Goal: Information Seeking & Learning: Learn about a topic

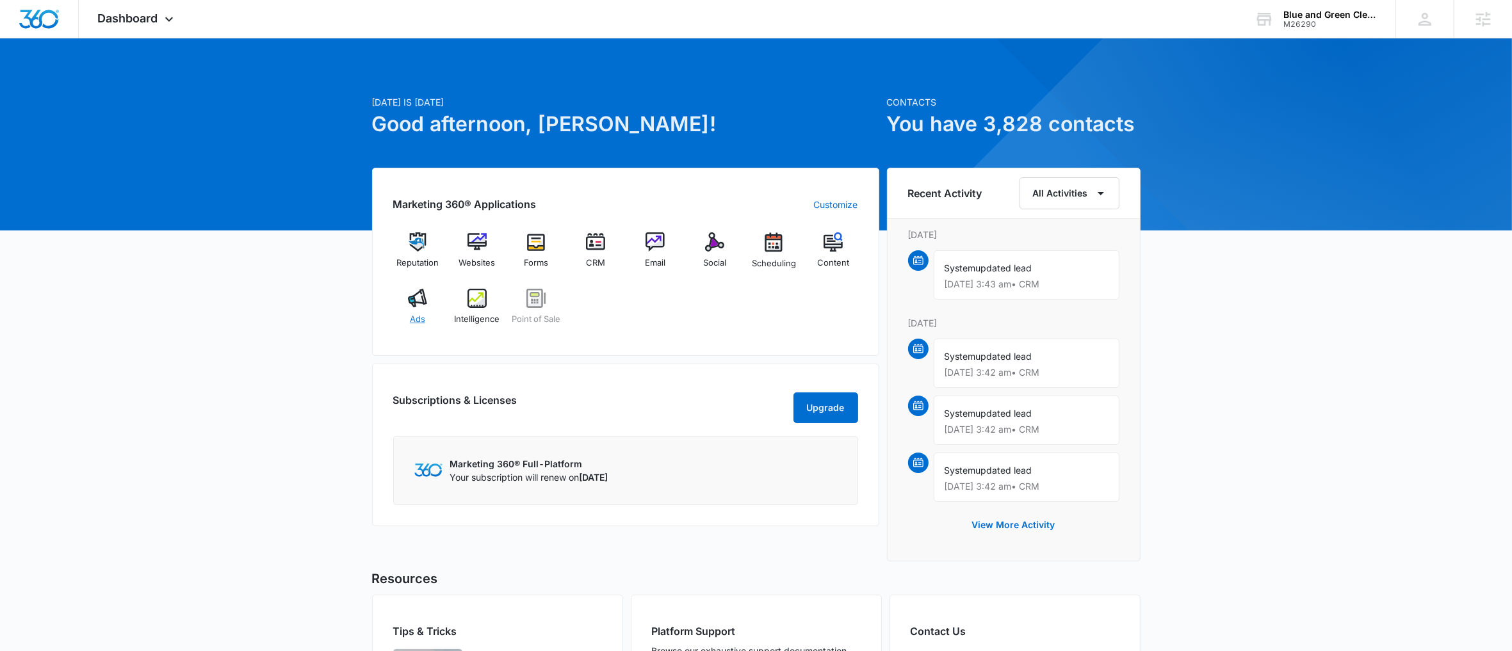
click at [418, 311] on div "Ads" at bounding box center [417, 312] width 49 height 46
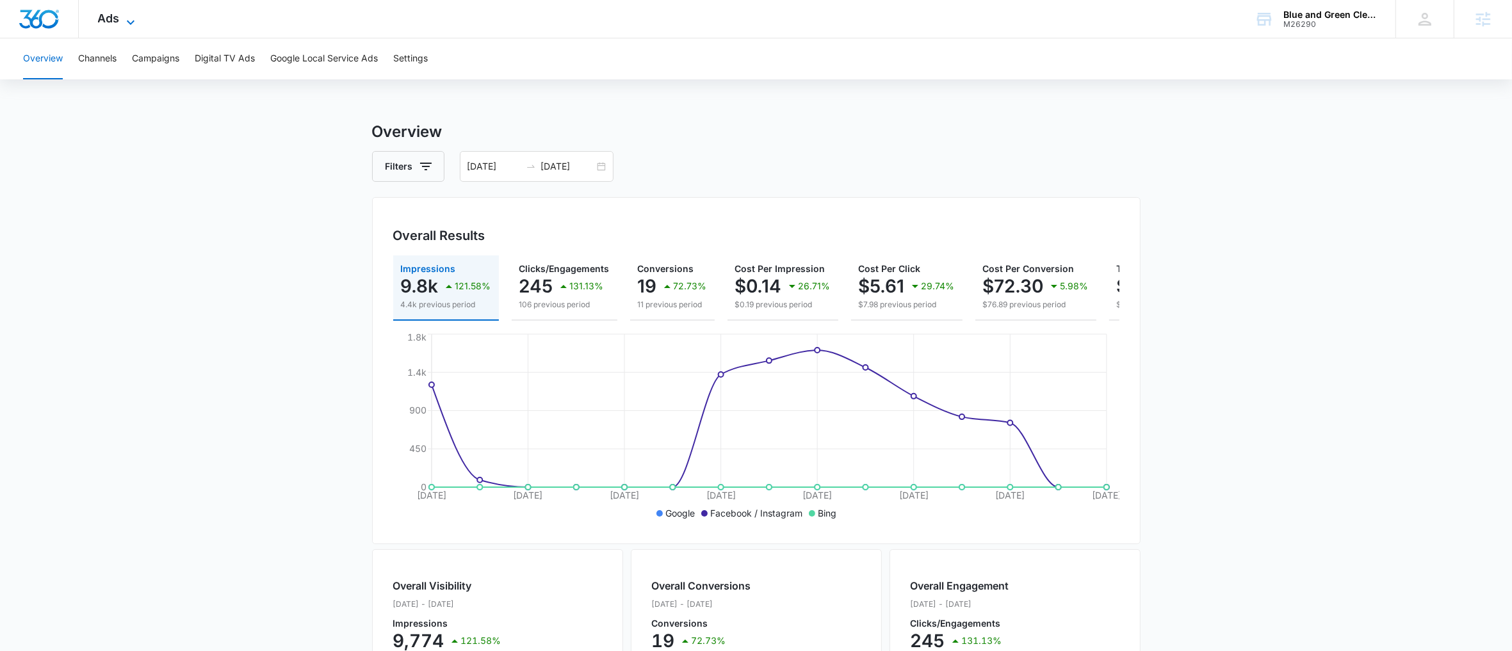
click at [119, 18] on span "Ads" at bounding box center [109, 18] width 22 height 13
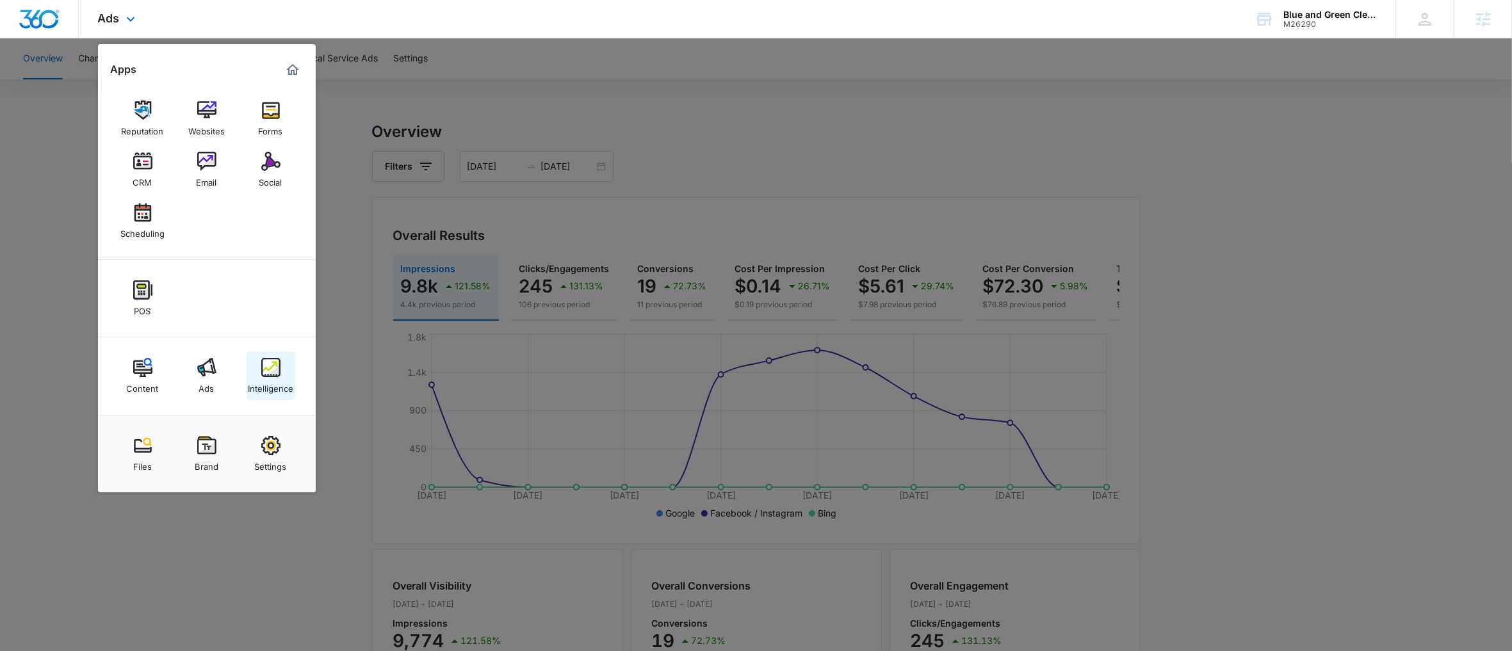
click at [273, 373] on img at bounding box center [270, 367] width 19 height 19
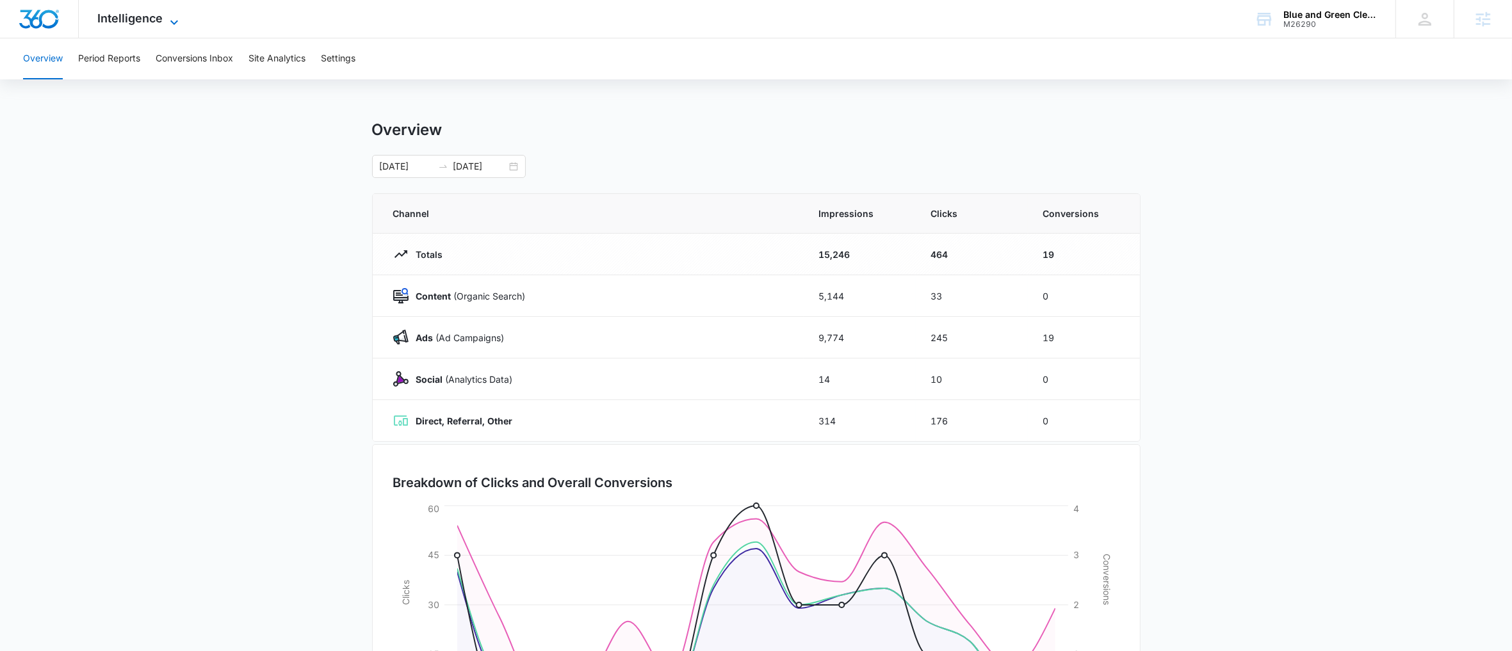
click at [147, 20] on span "Intelligence" at bounding box center [130, 18] width 65 height 13
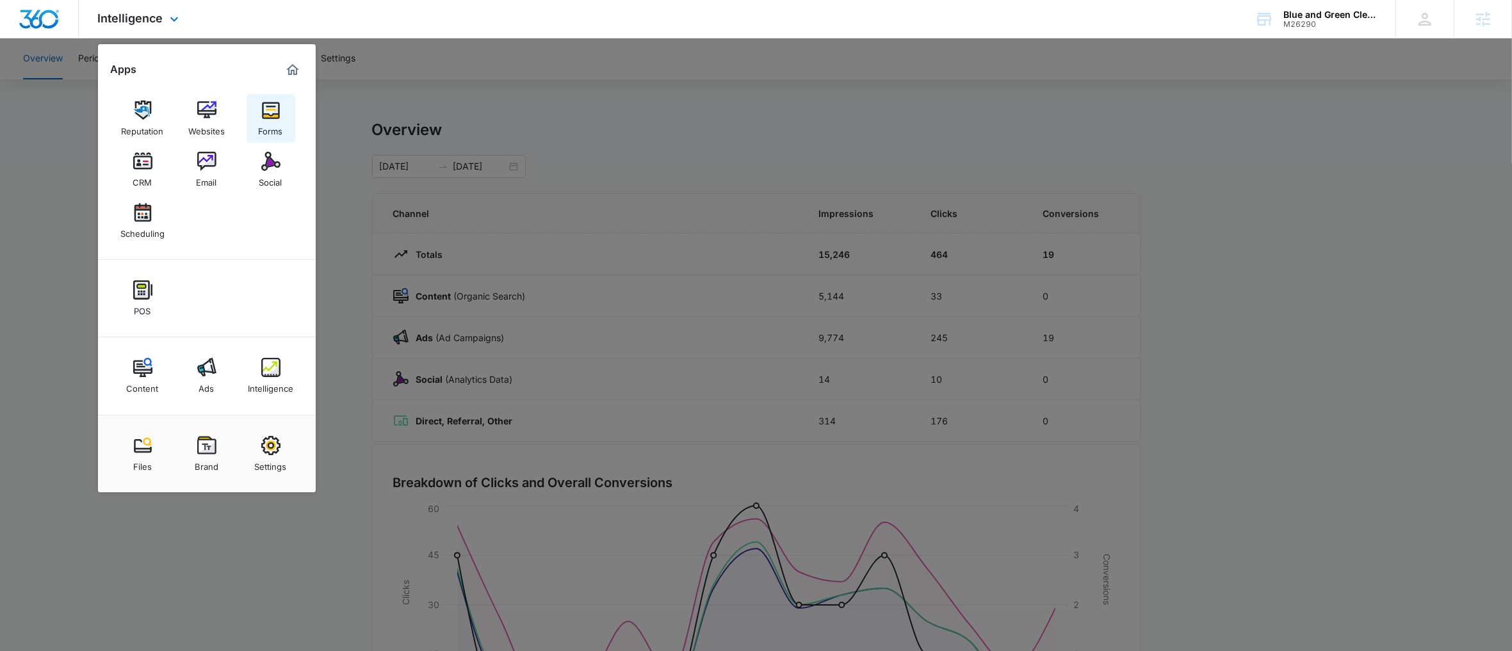
click at [278, 133] on div "Forms" at bounding box center [271, 128] width 24 height 17
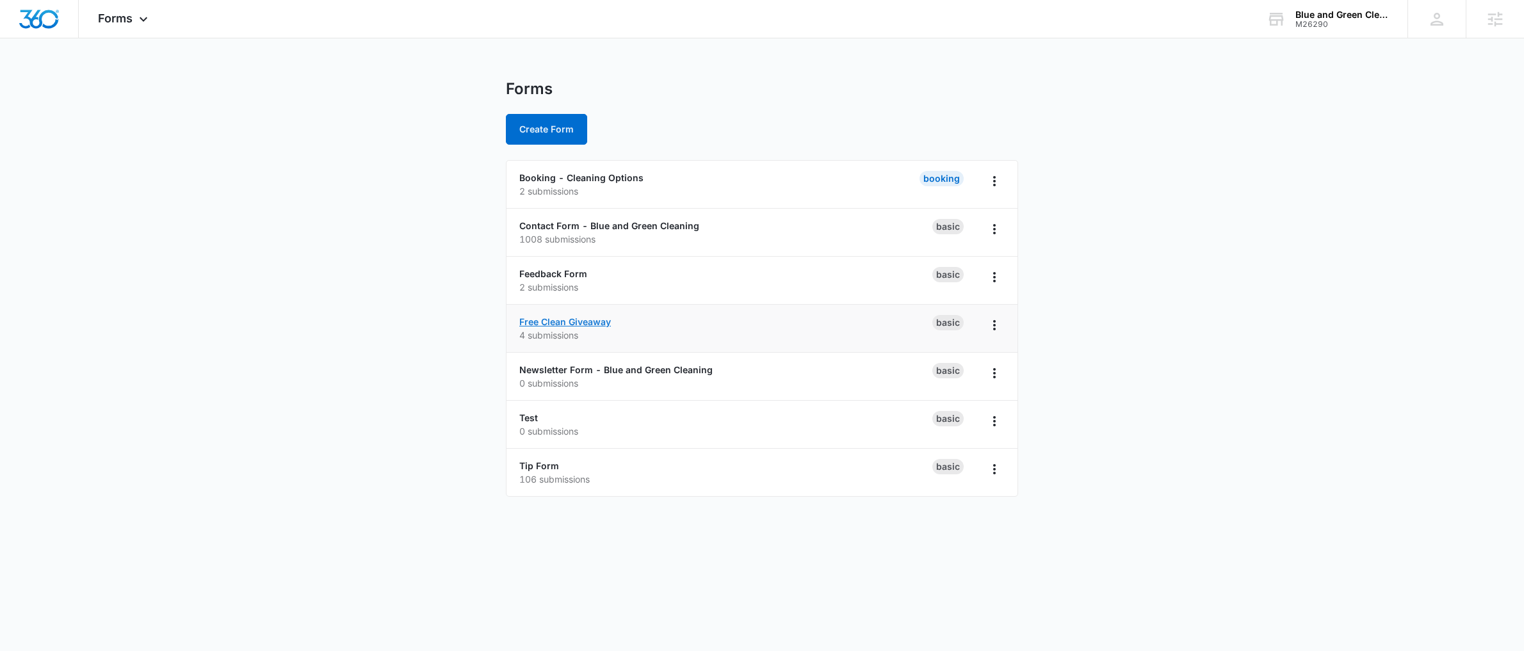
click at [569, 320] on link "Free Clean Giveaway" at bounding box center [565, 321] width 92 height 11
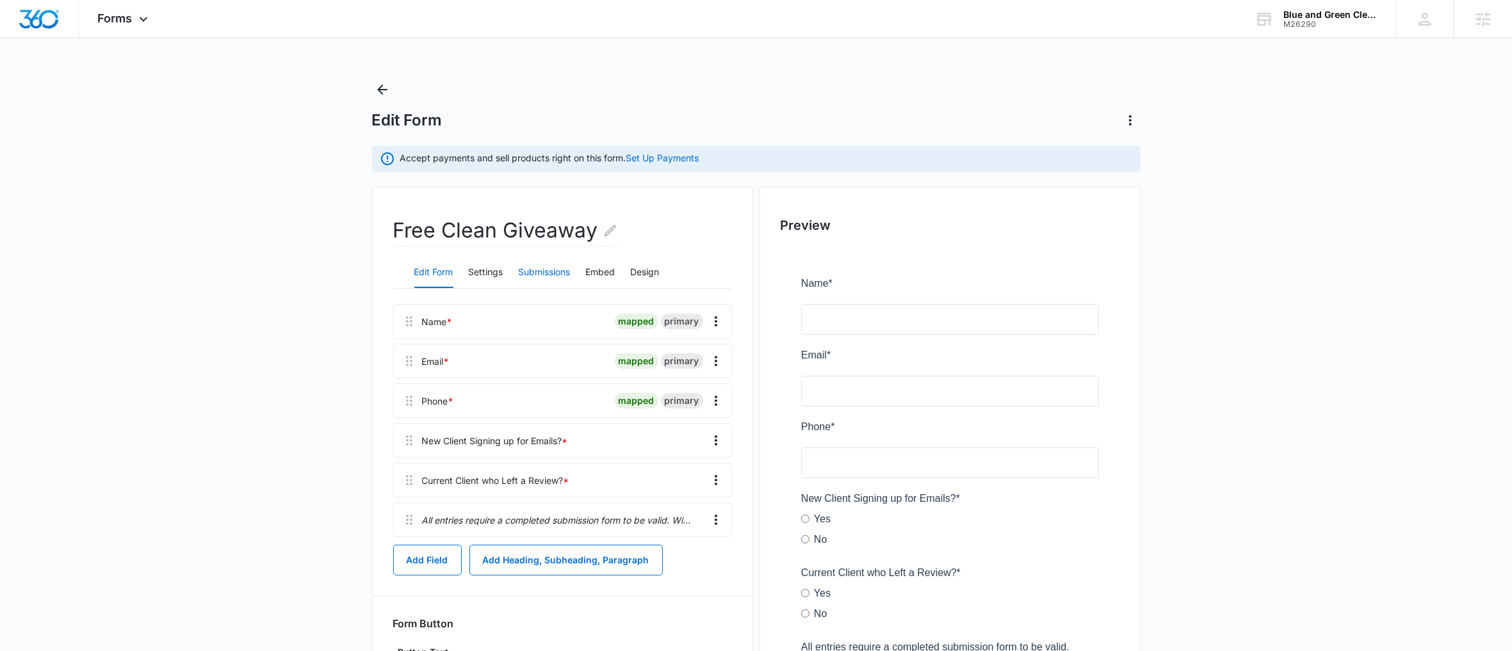
click at [542, 273] on button "Submissions" at bounding box center [545, 272] width 52 height 31
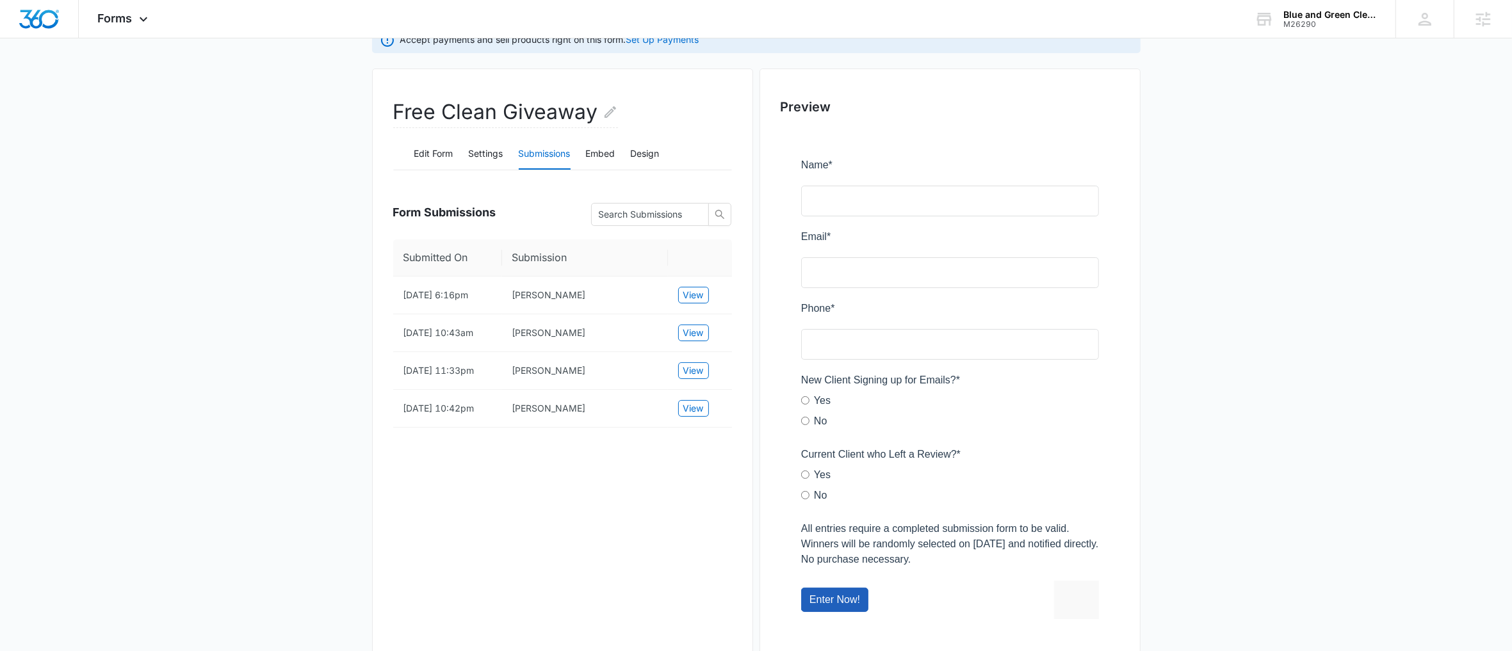
scroll to position [120, 0]
click at [697, 298] on span "View" at bounding box center [693, 293] width 20 height 14
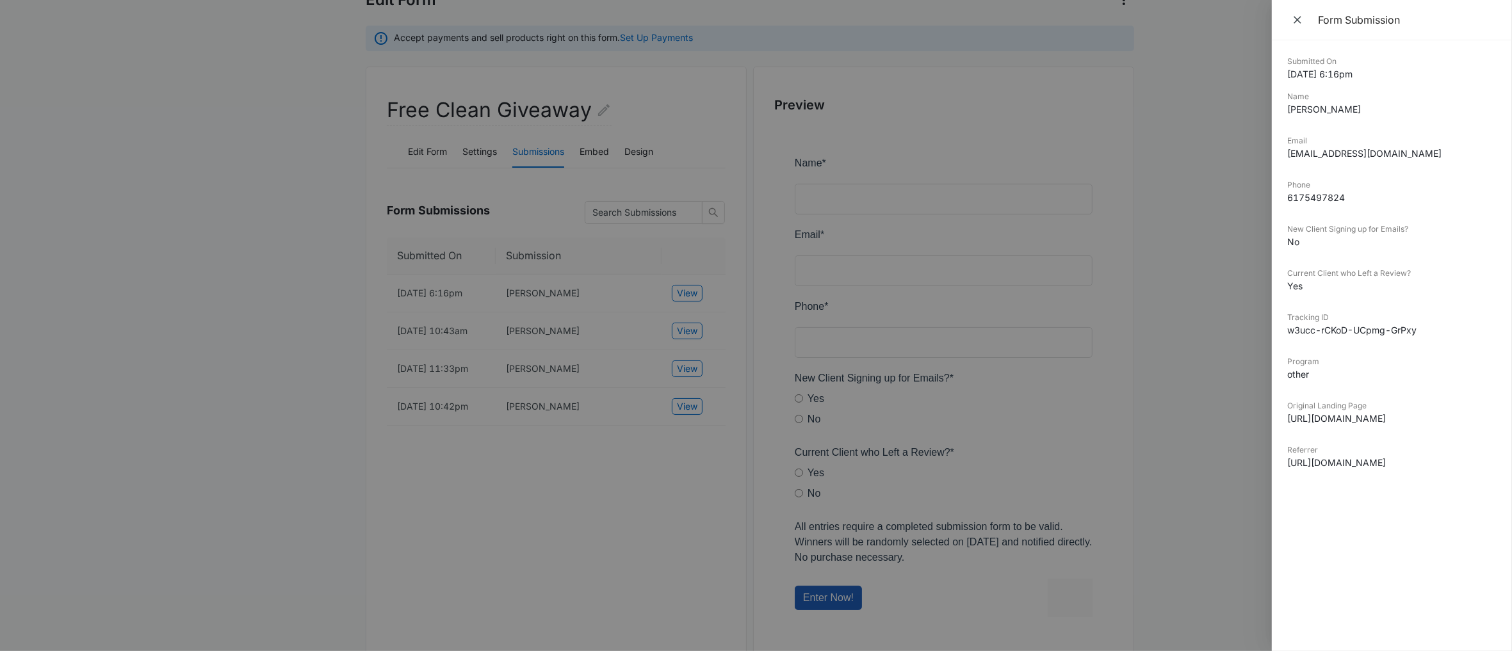
click at [487, 327] on div at bounding box center [756, 325] width 1512 height 651
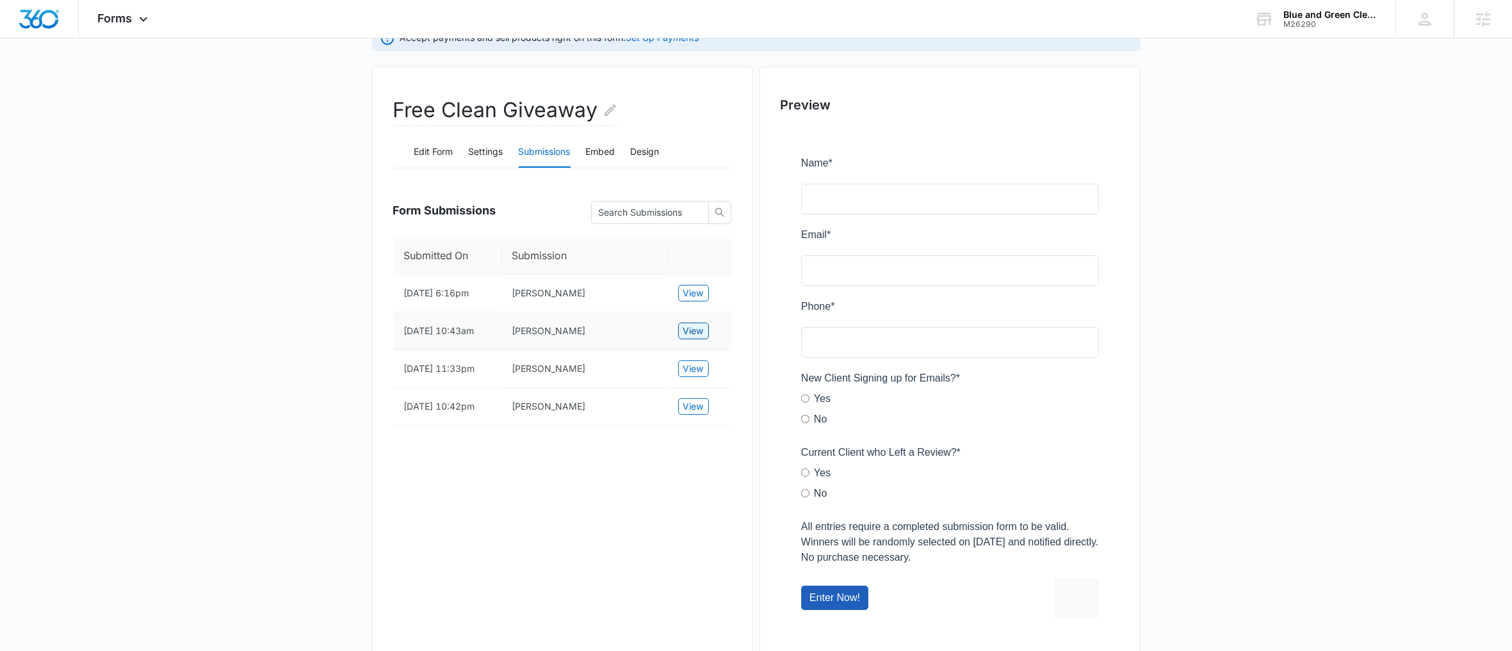
click at [697, 338] on span "View" at bounding box center [693, 331] width 20 height 14
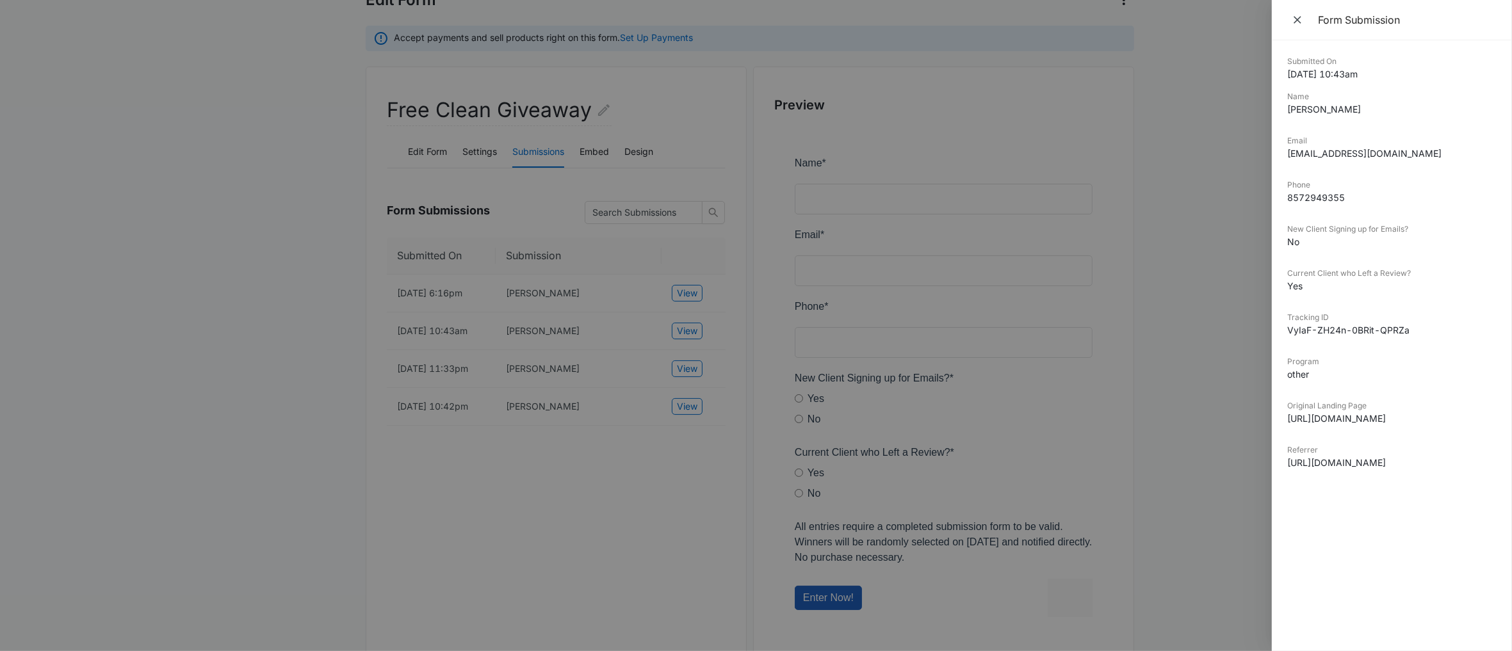
click at [614, 359] on div at bounding box center [756, 325] width 1512 height 651
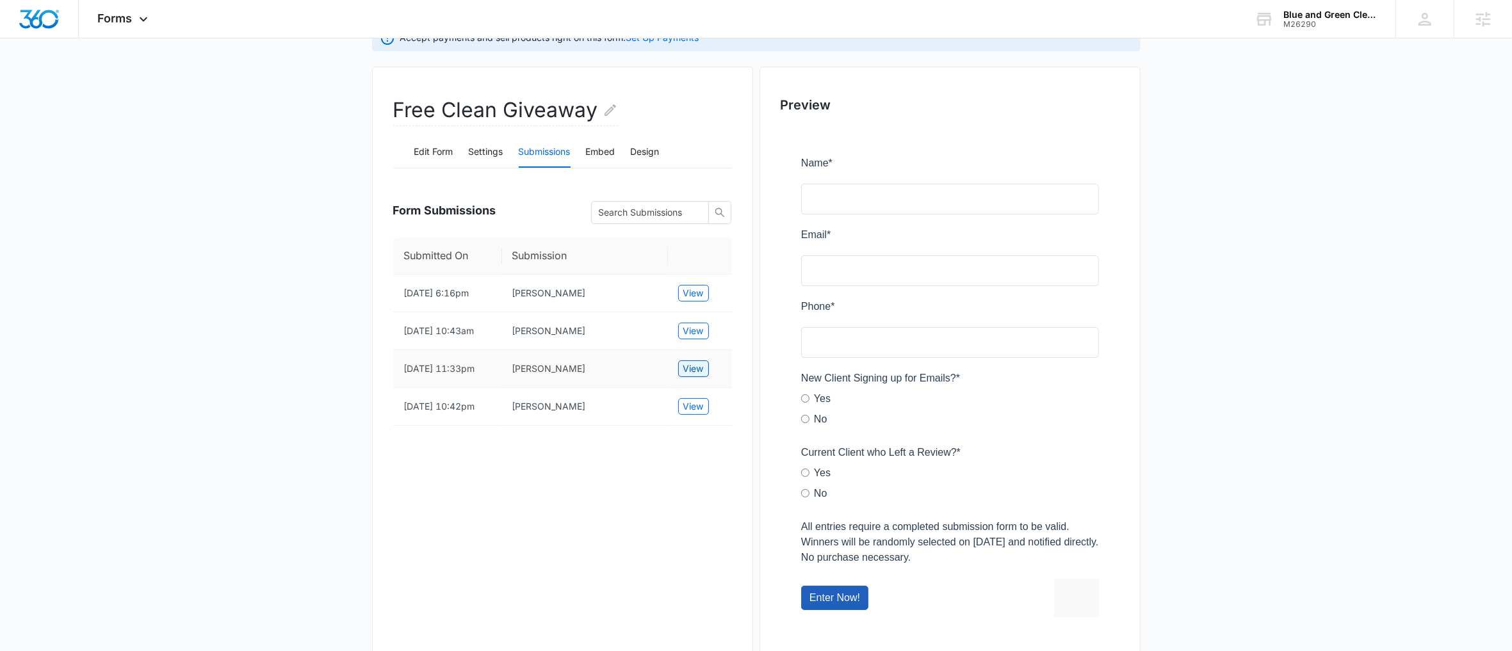
click at [681, 377] on button "View" at bounding box center [693, 369] width 31 height 17
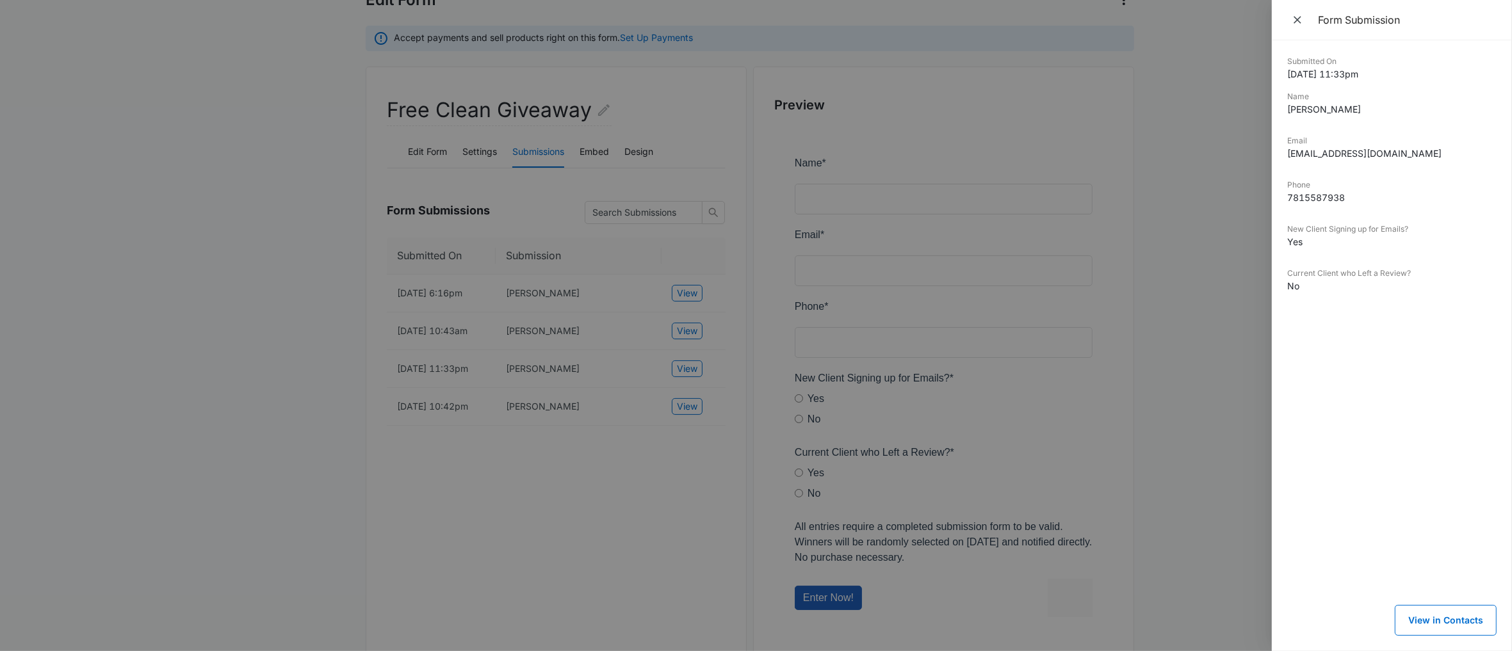
click at [581, 384] on div at bounding box center [756, 325] width 1512 height 651
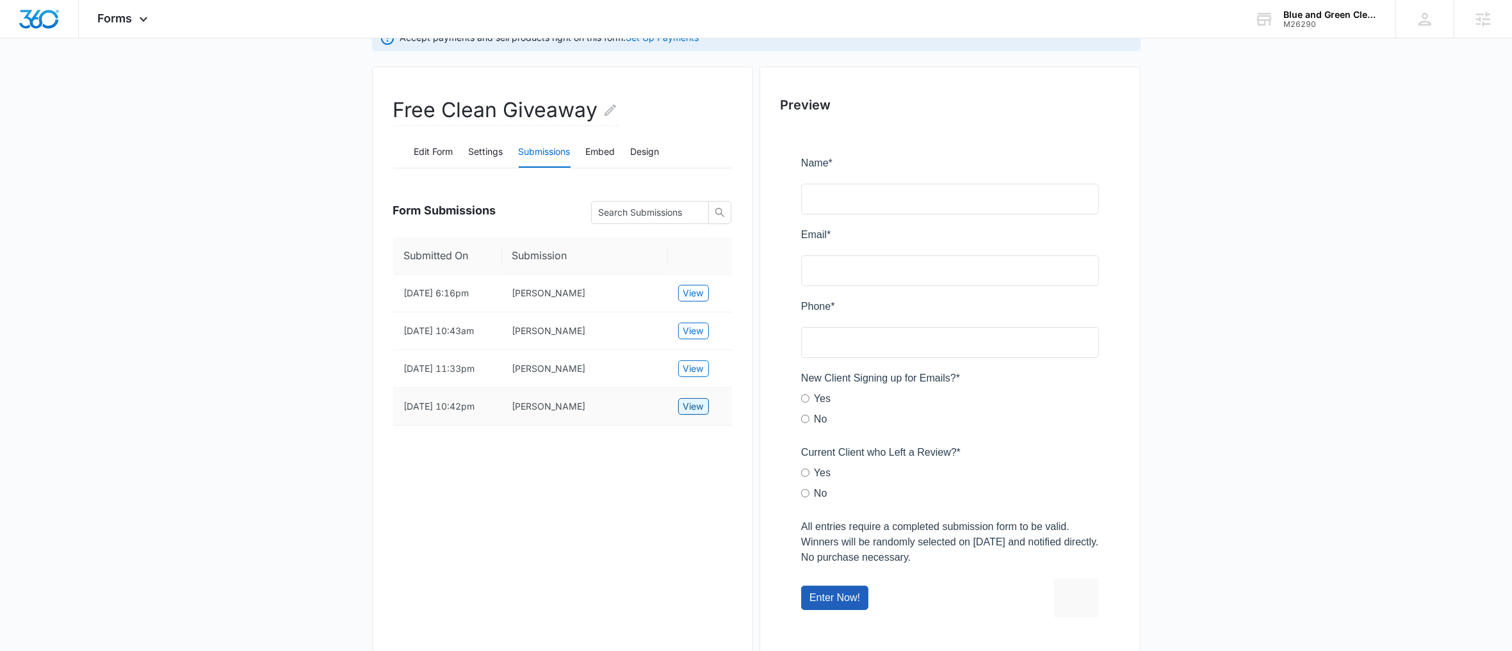
click at [692, 414] on span "View" at bounding box center [693, 407] width 20 height 14
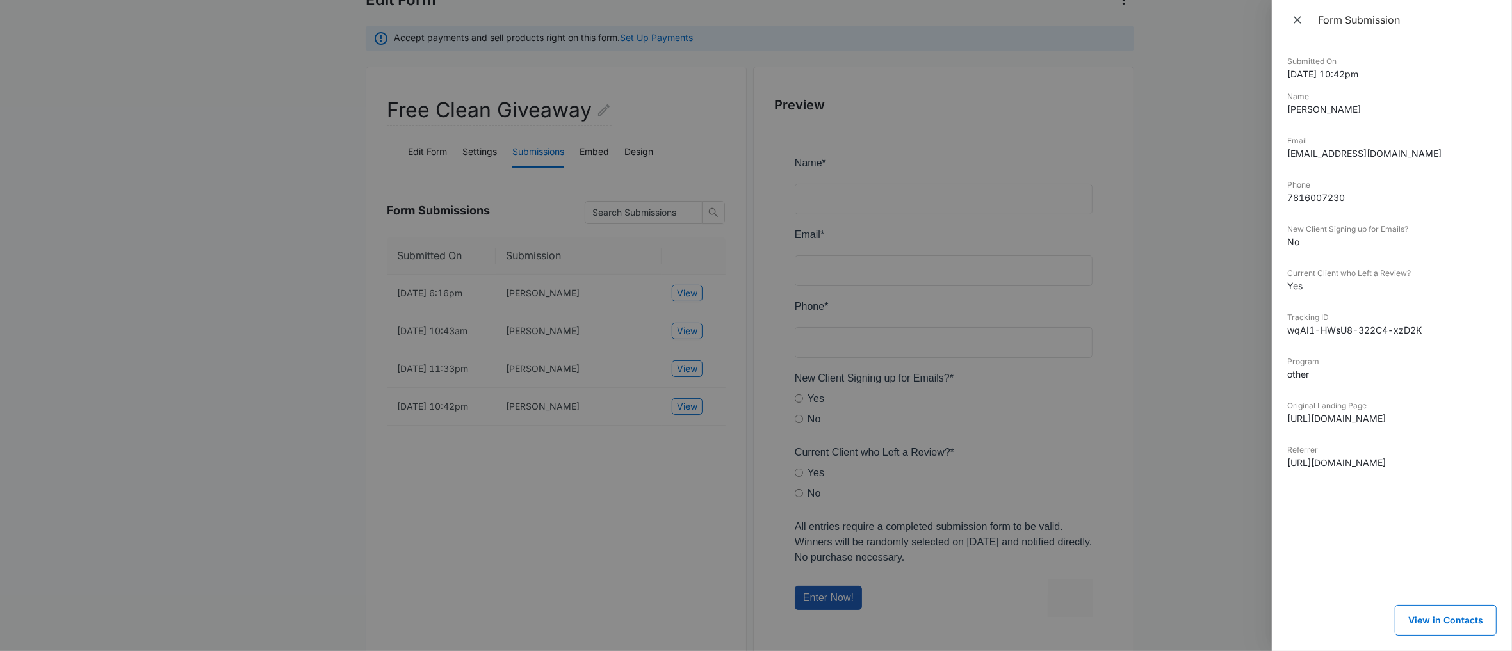
click at [528, 410] on div at bounding box center [756, 325] width 1512 height 651
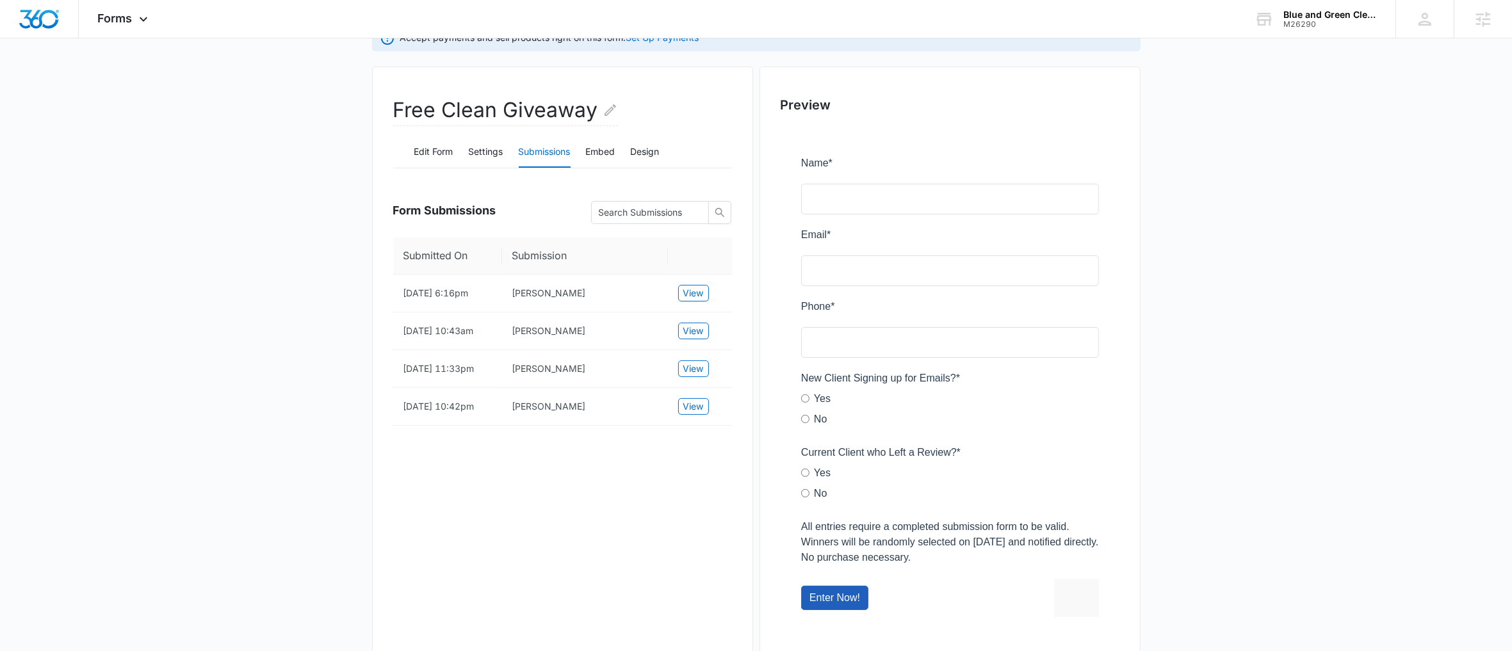
click at [601, 502] on div "Free Clean Giveaway Edit Form Settings Submissions Embed Design Form Submission…" at bounding box center [562, 369] width 381 height 605
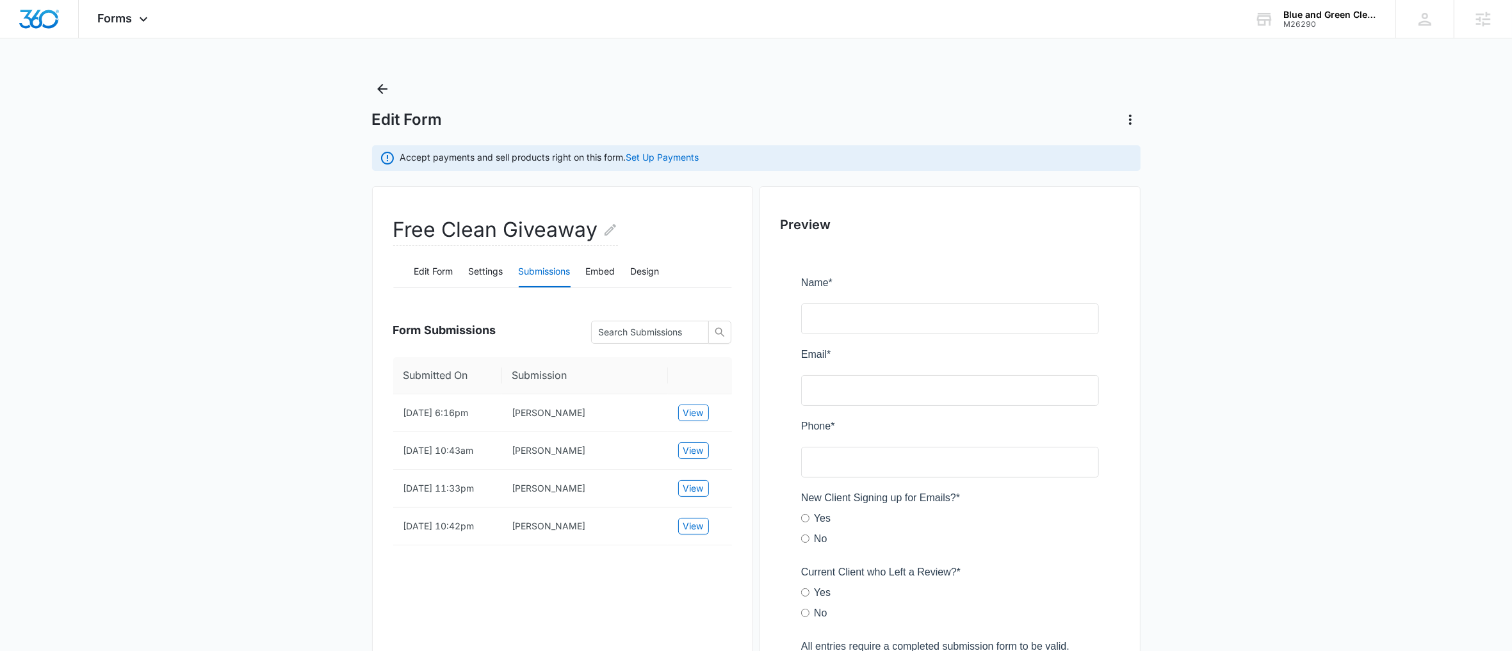
scroll to position [0, 0]
click at [392, 92] on div "Edit Form" at bounding box center [756, 104] width 768 height 51
click at [387, 91] on icon "Back" at bounding box center [382, 89] width 15 height 15
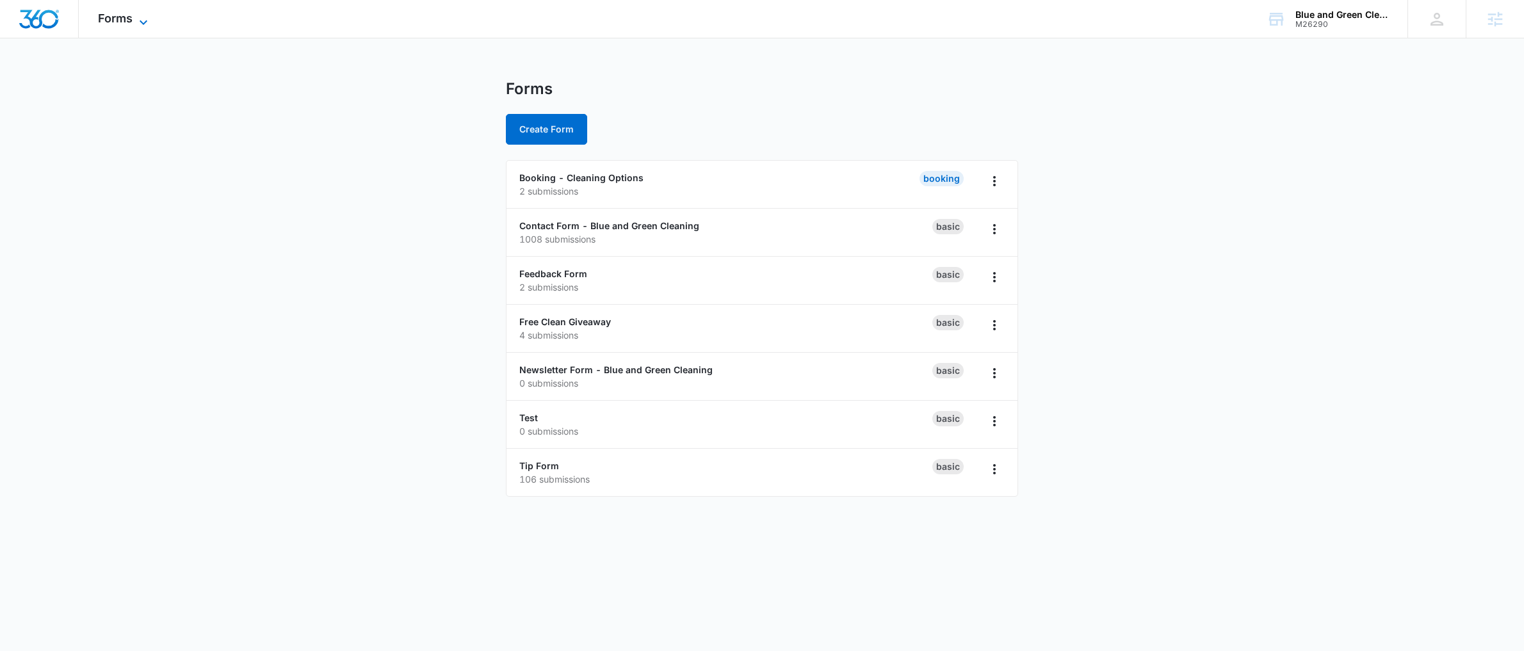
click at [119, 21] on span "Forms" at bounding box center [115, 18] width 35 height 13
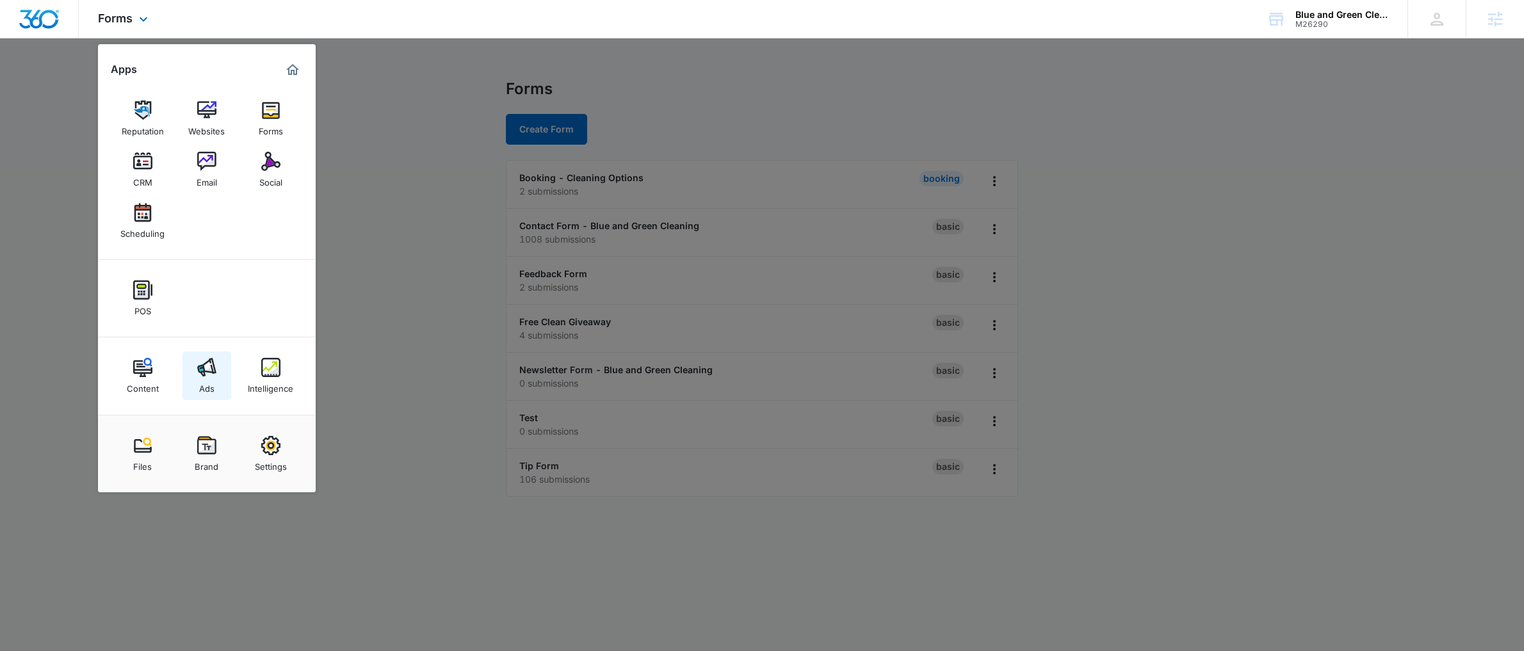
click at [220, 367] on link "Ads" at bounding box center [207, 376] width 49 height 49
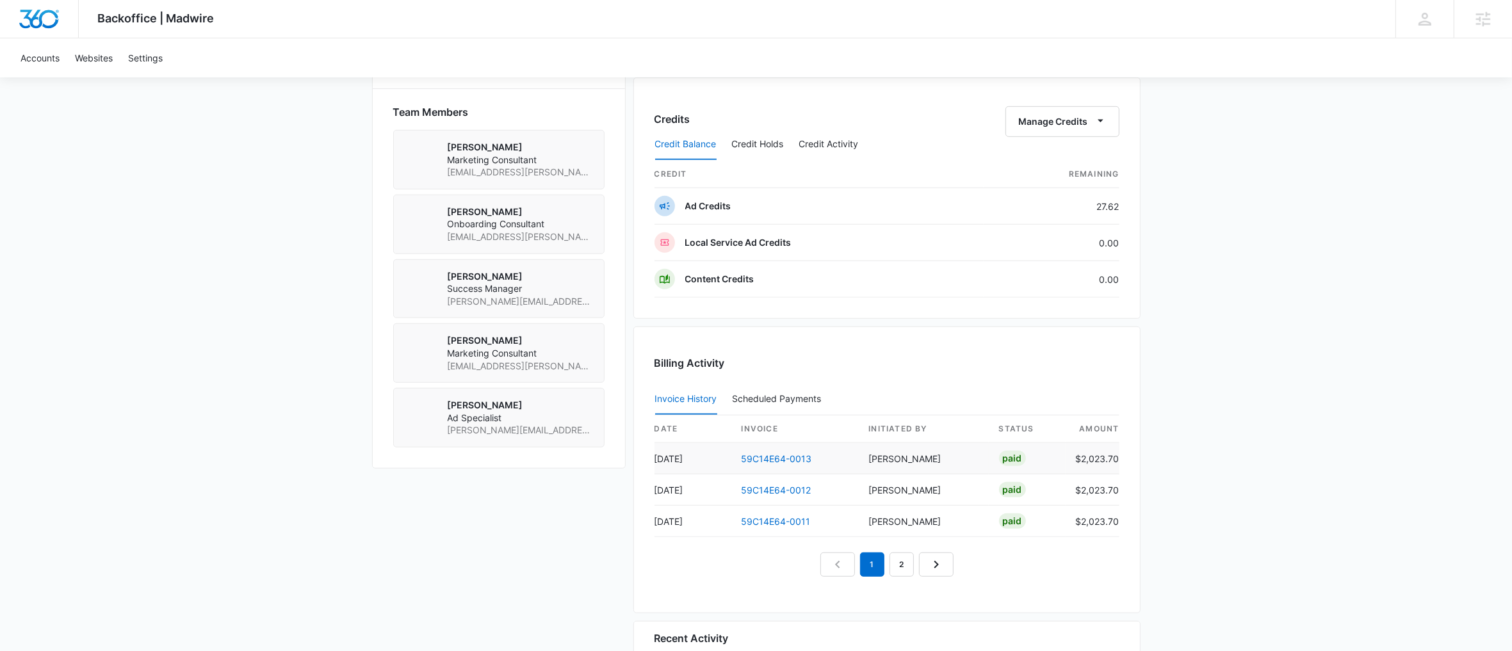
scroll to position [953, 0]
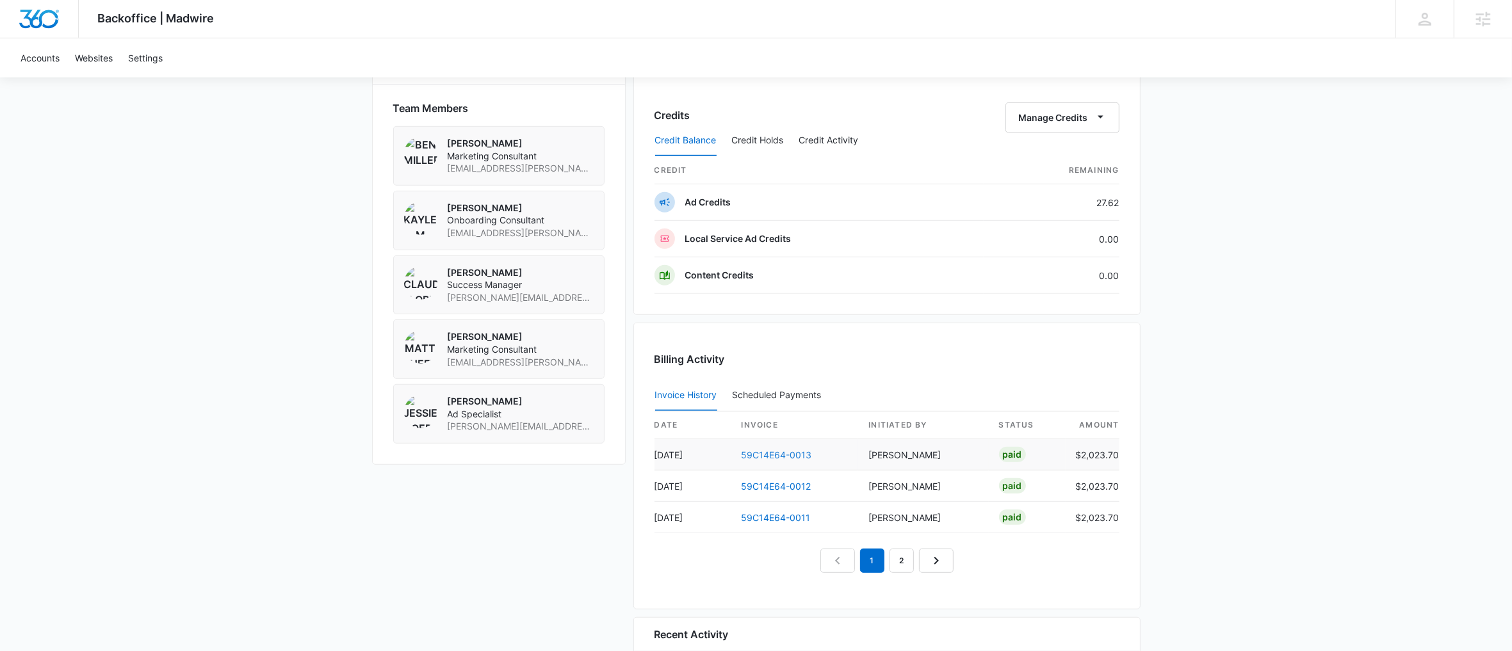
click at [786, 459] on link "59C14E64-0013" at bounding box center [777, 455] width 70 height 11
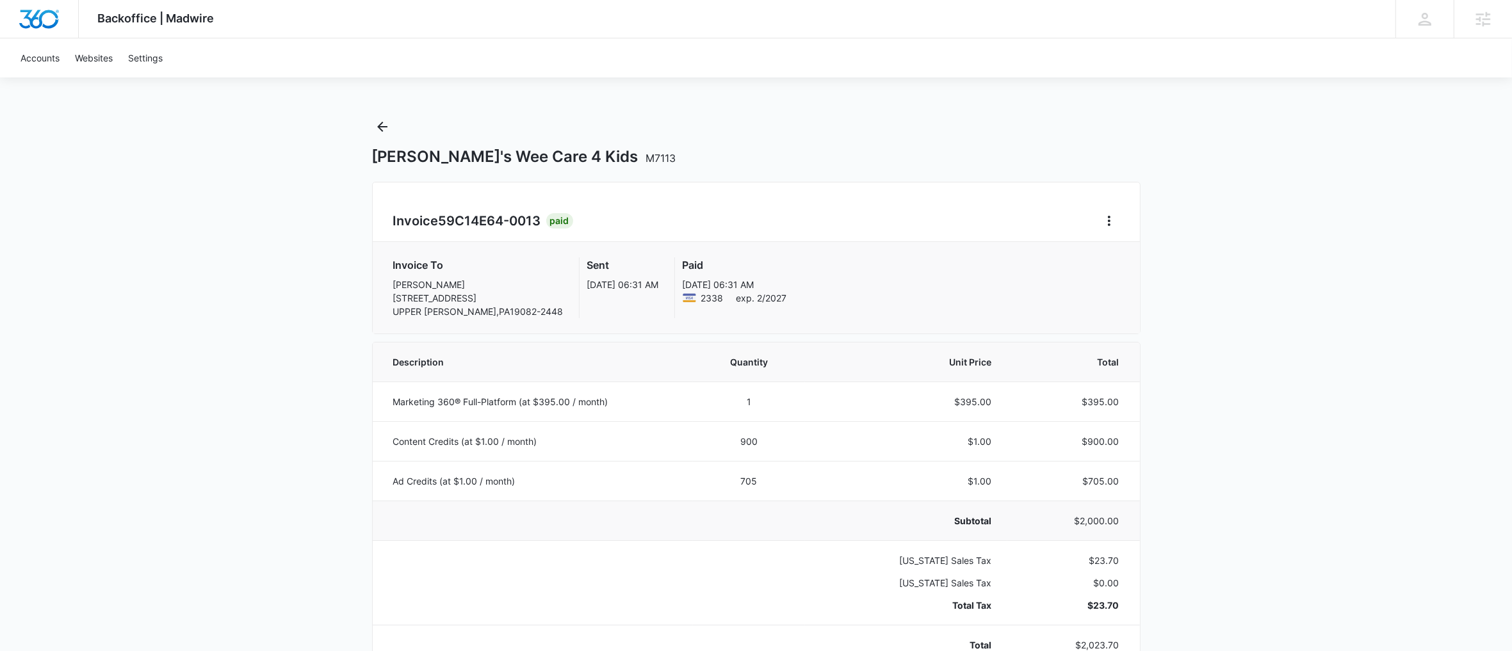
scroll to position [3, 0]
click at [1116, 521] on p "$2,000.00" at bounding box center [1071, 519] width 97 height 13
copy p "$2,000.00"
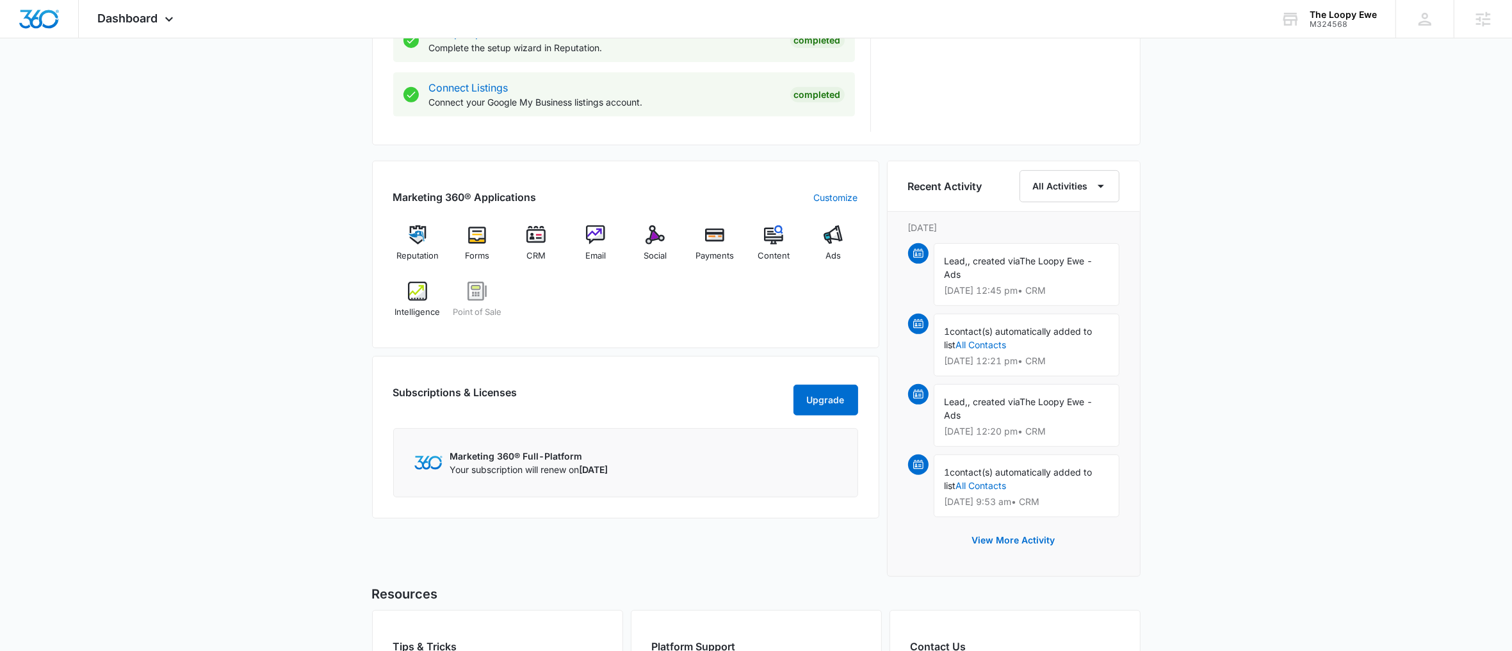
scroll to position [732, 0]
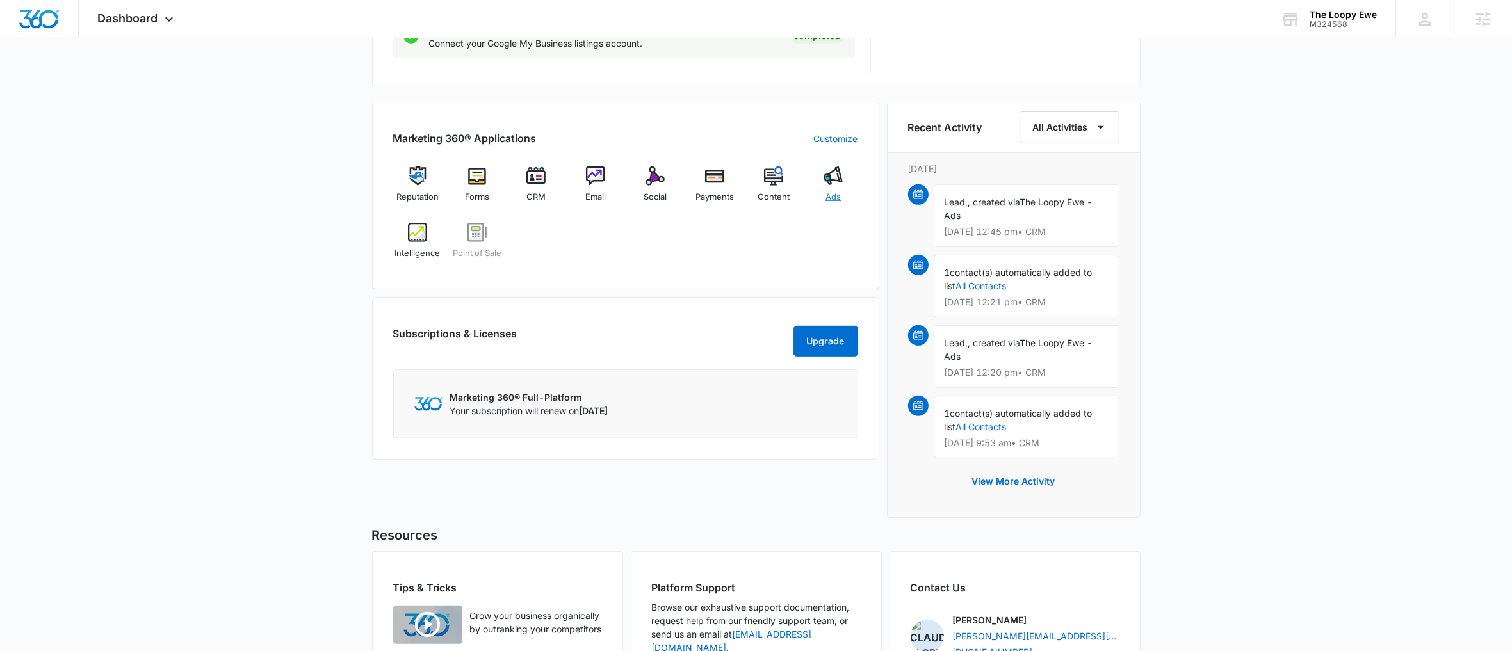
click at [841, 184] on img at bounding box center [833, 176] width 19 height 19
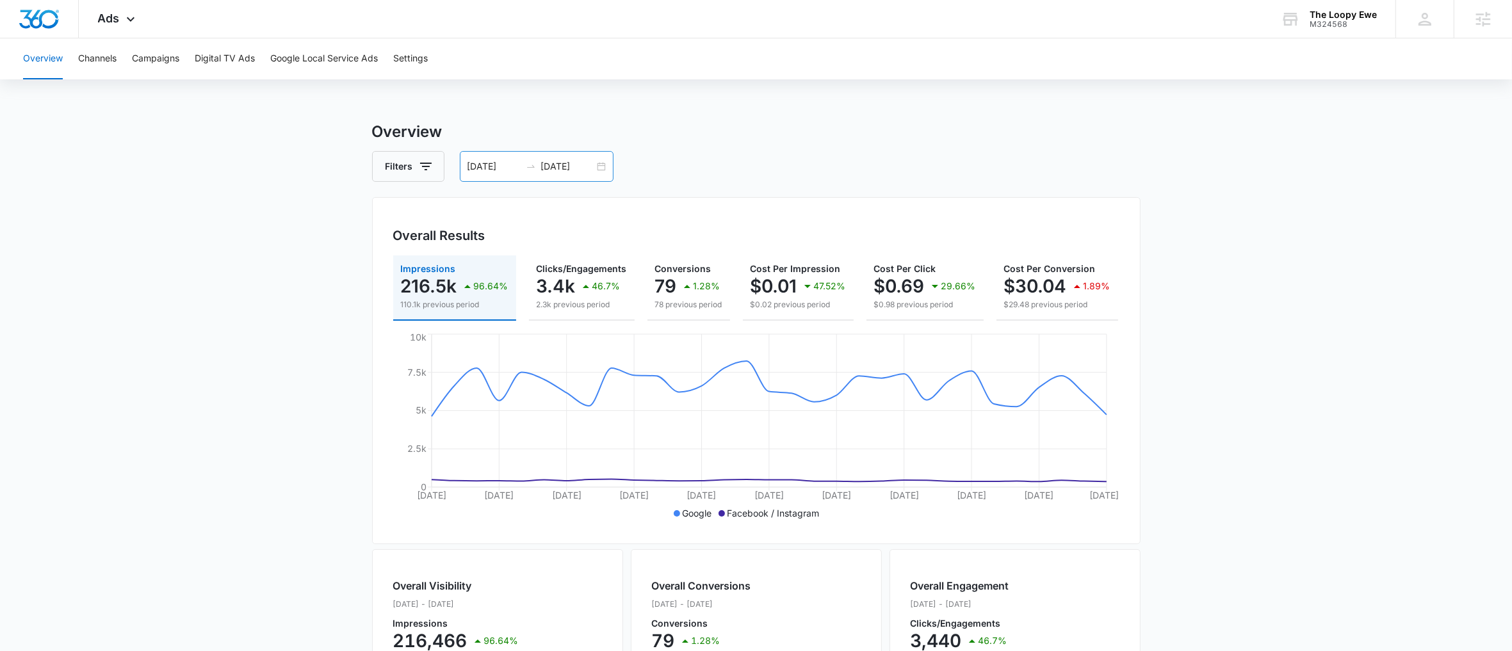
click at [592, 179] on div "08/31/2025 09/30/2025" at bounding box center [537, 166] width 154 height 31
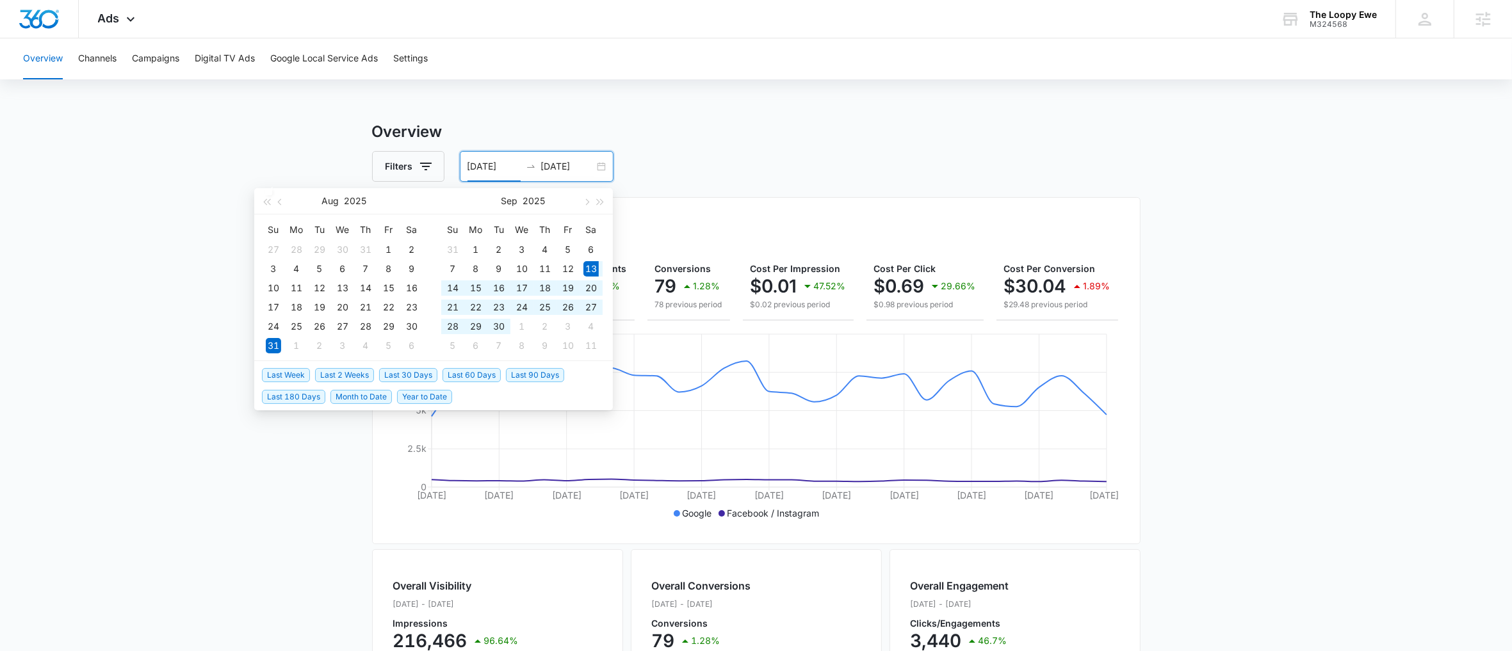
click at [394, 376] on span "Last 30 Days" at bounding box center [408, 375] width 58 height 14
type input "09/13/2025"
type input "10/13/2025"
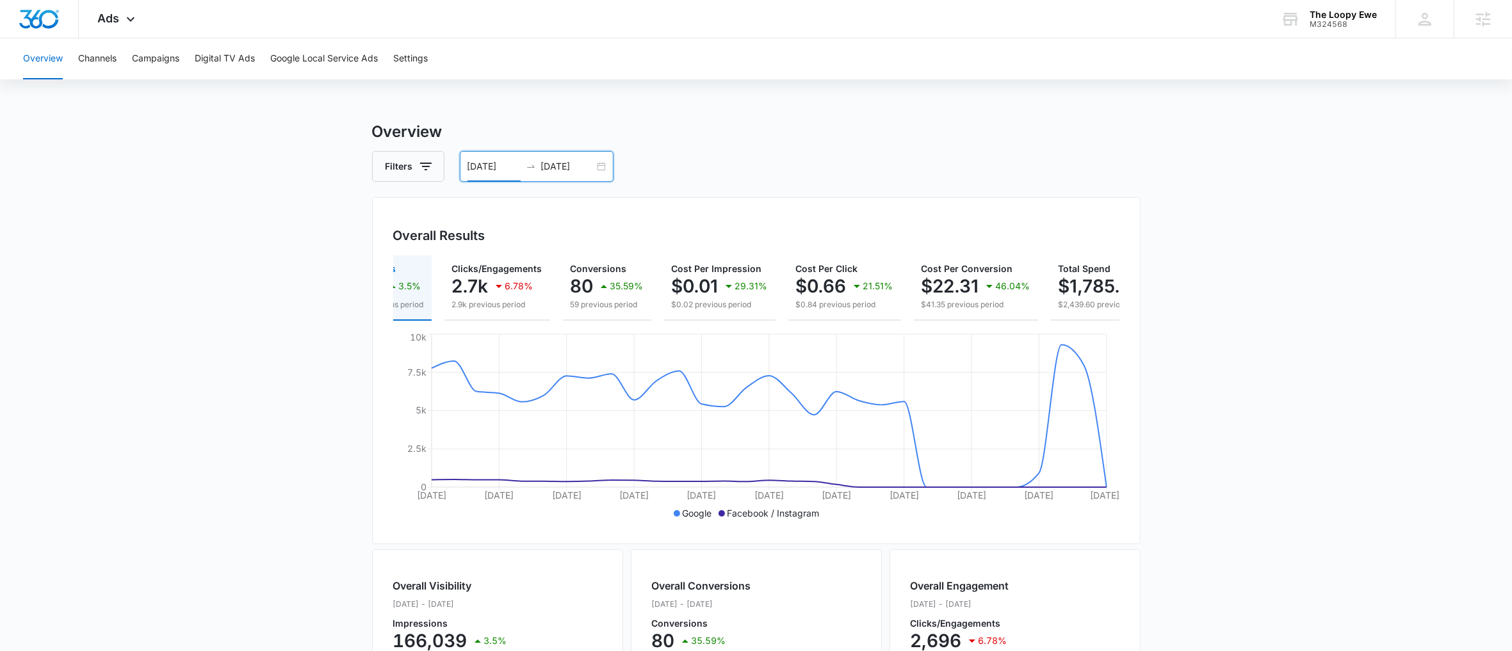
scroll to position [0, 61]
click at [1281, 293] on main "Overview Filters 09/13/2025 10/13/2025 Overall Results Impressions 166k 3.5% 16…" at bounding box center [756, 580] width 1512 height 920
click at [124, 20] on icon at bounding box center [130, 22] width 15 height 15
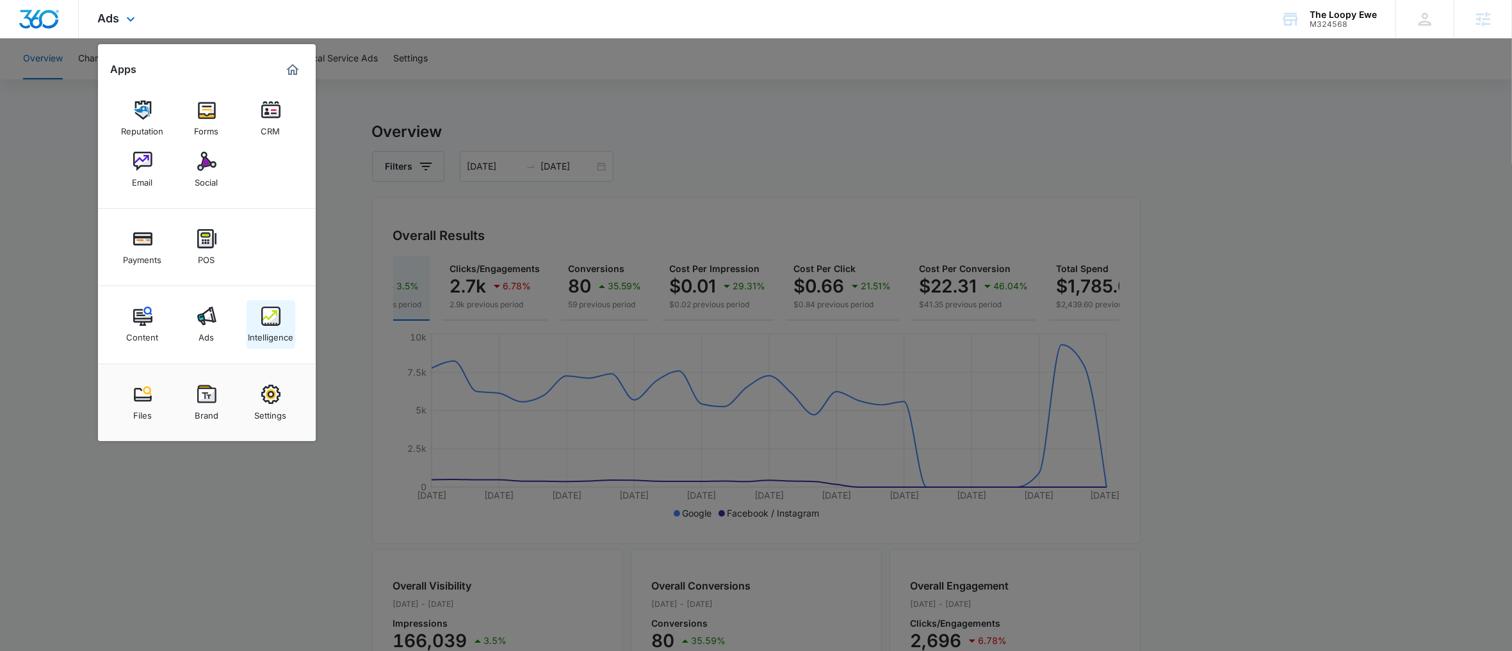
click at [269, 311] on img at bounding box center [270, 316] width 19 height 19
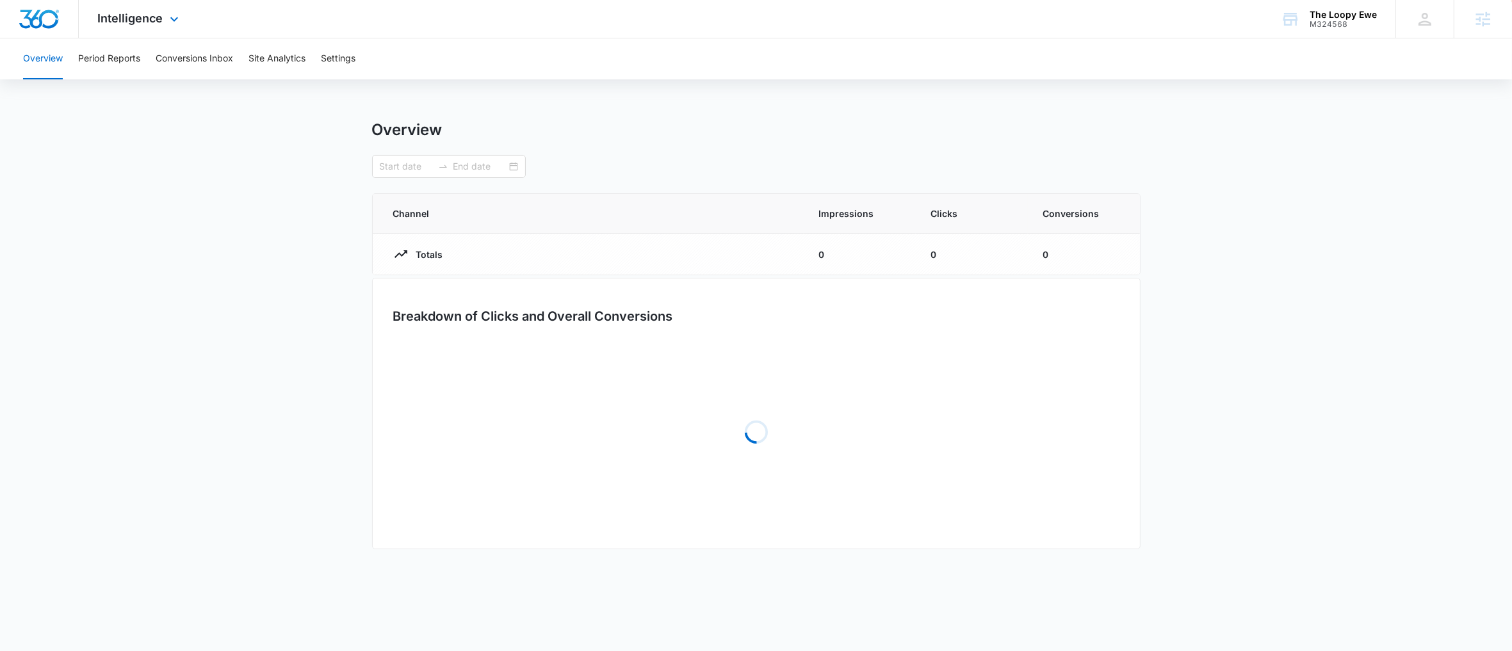
type input "09/13/2025"
type input "10/13/2025"
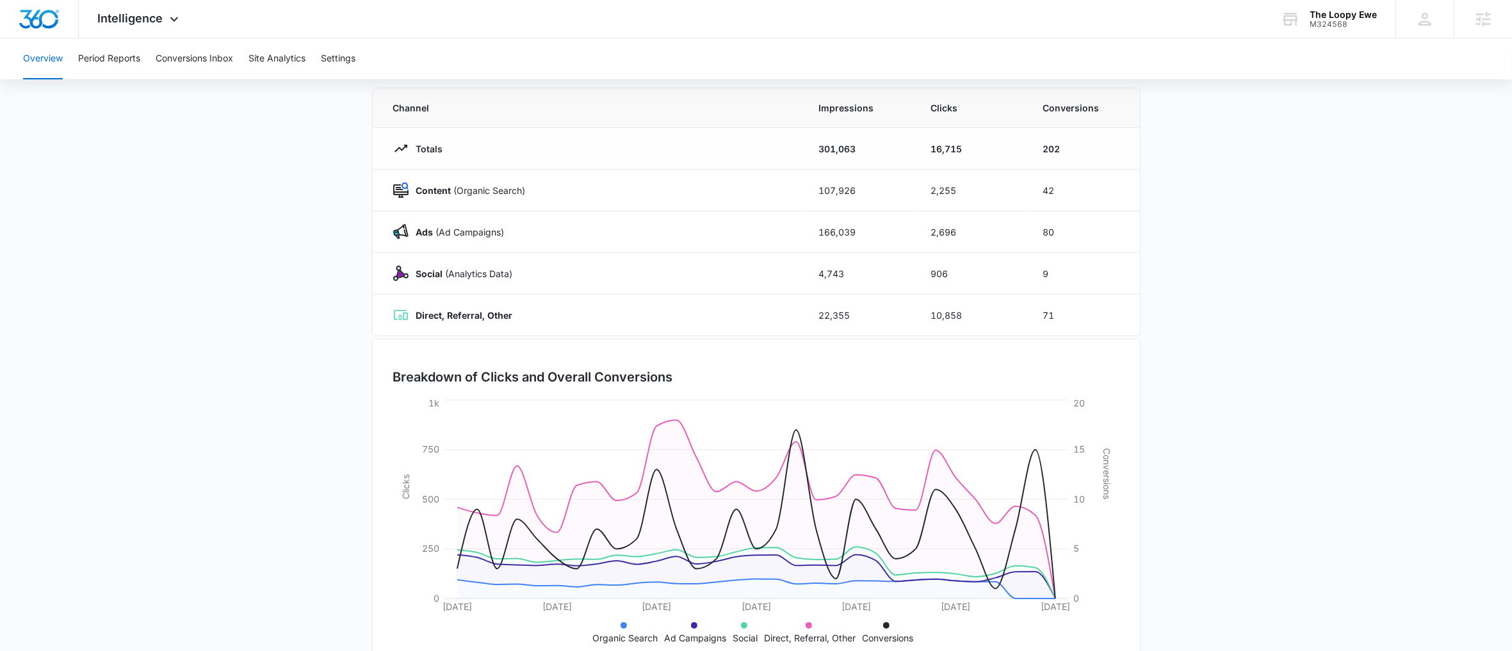
scroll to position [16, 0]
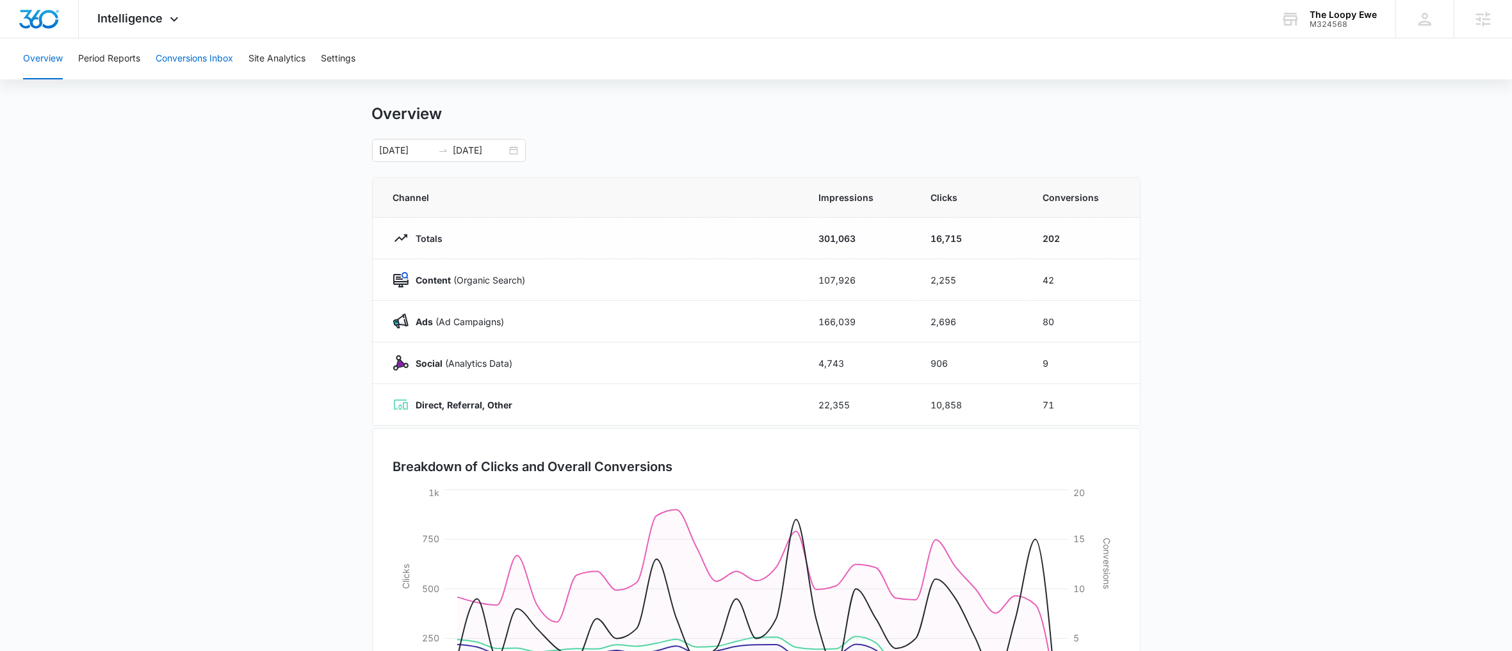
click at [200, 54] on button "Conversions Inbox" at bounding box center [194, 58] width 77 height 41
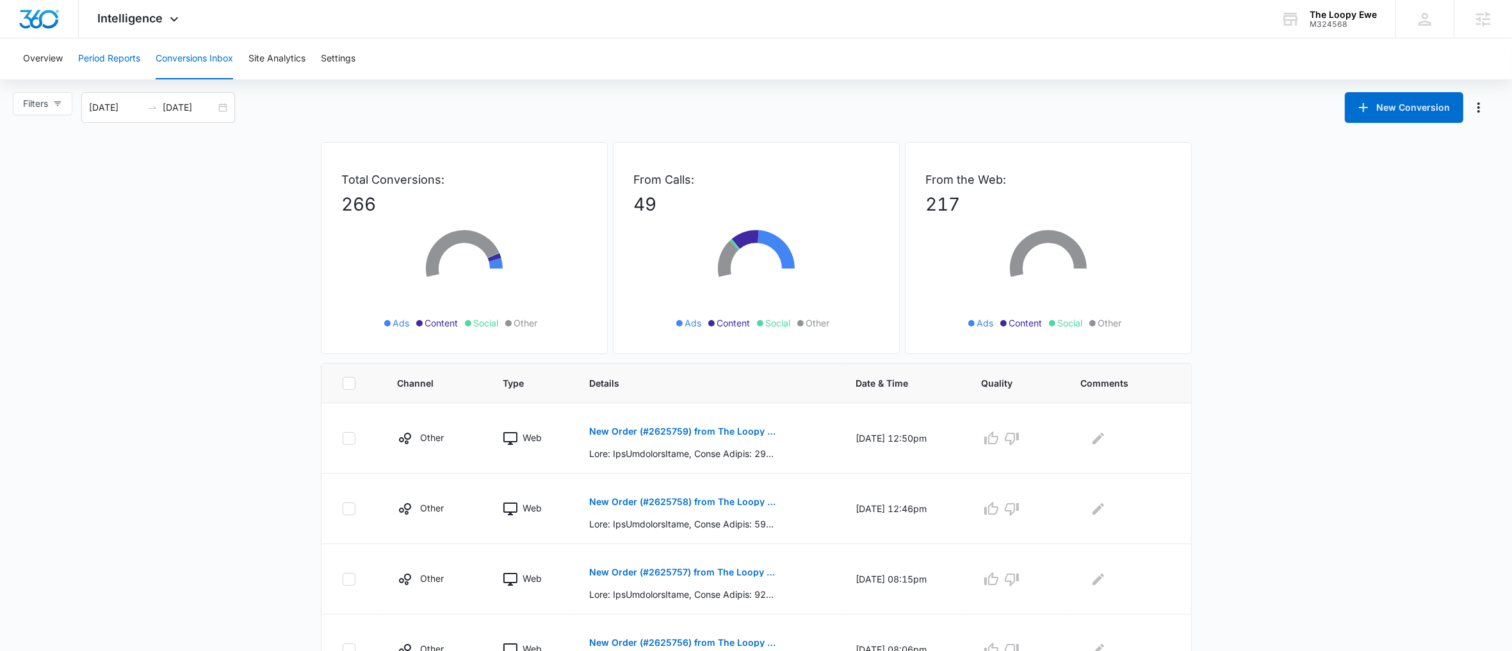
click at [110, 62] on button "Period Reports" at bounding box center [109, 58] width 62 height 41
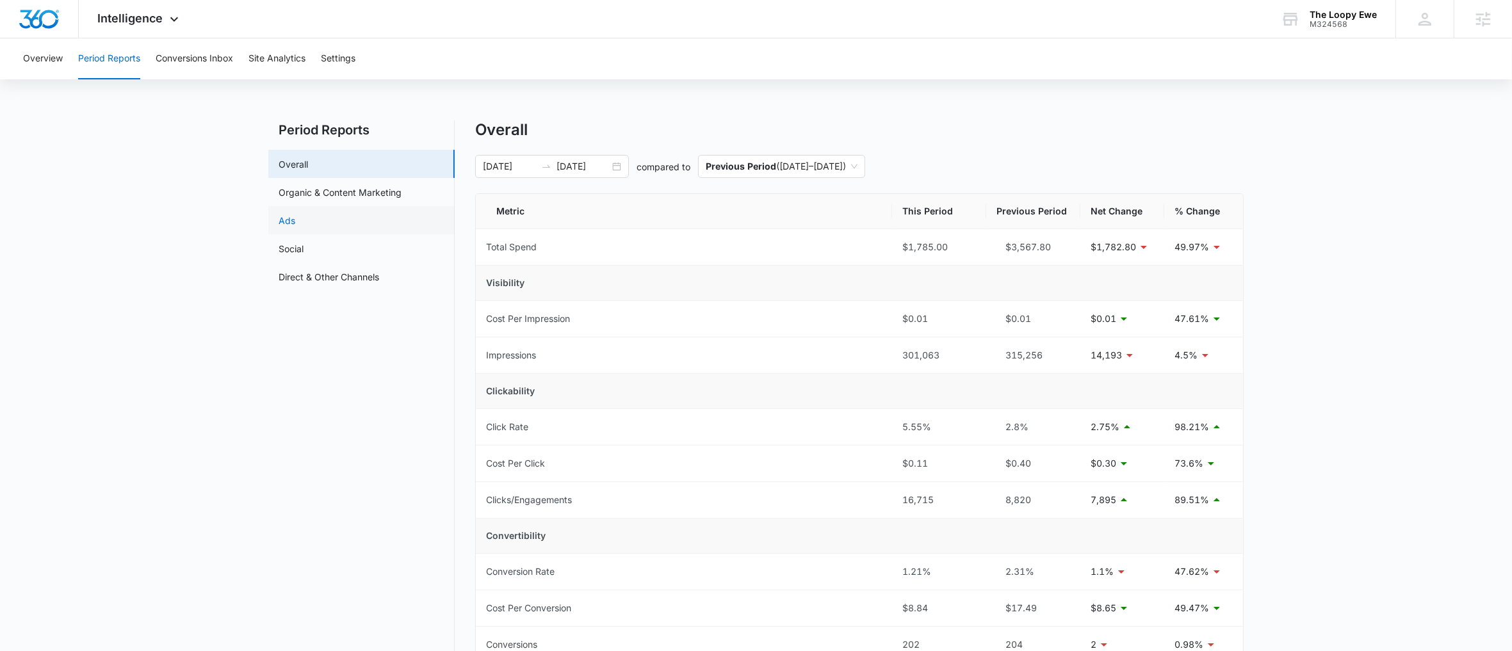
click at [295, 218] on link "Ads" at bounding box center [287, 220] width 17 height 13
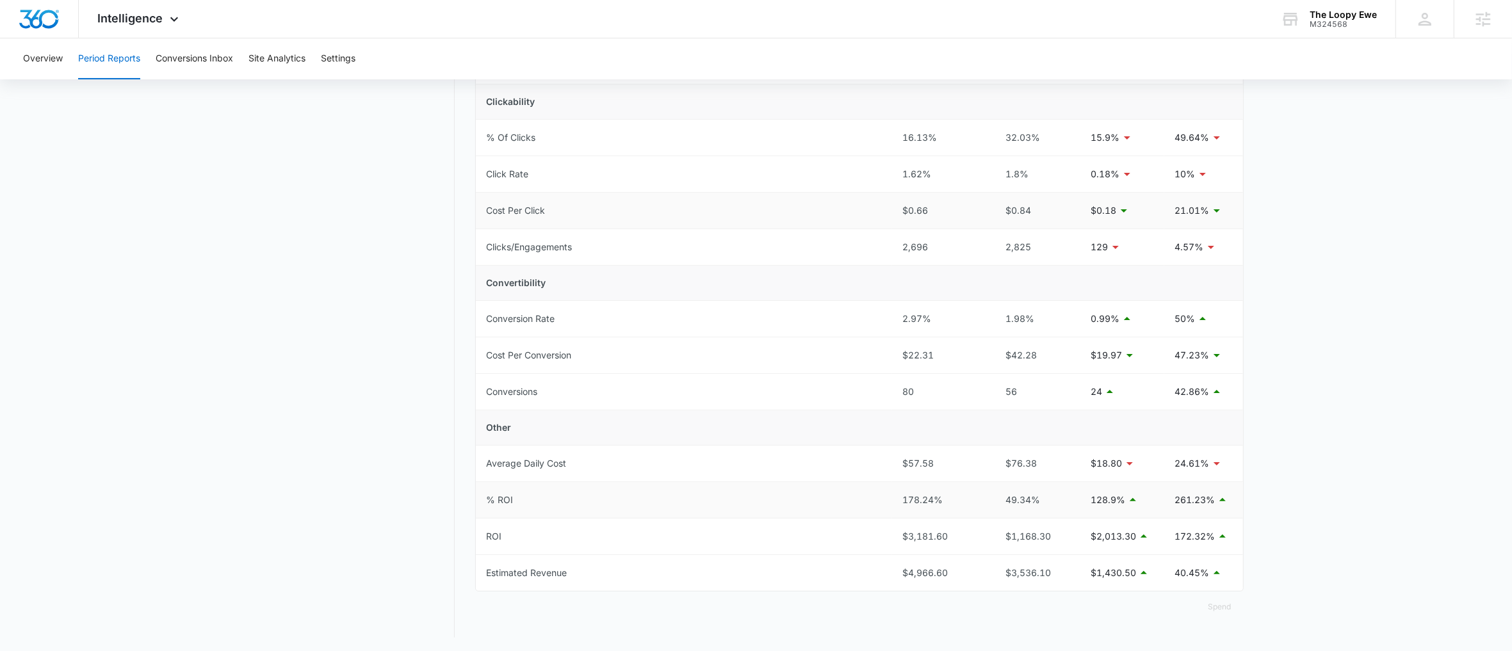
scroll to position [295, 0]
drag, startPoint x: 900, startPoint y: 568, endPoint x: 966, endPoint y: 573, distance: 66.2
click at [966, 573] on td "$4,966.60" at bounding box center [939, 571] width 94 height 36
click at [932, 569] on div "$4,966.60" at bounding box center [939, 571] width 74 height 14
drag, startPoint x: 906, startPoint y: 569, endPoint x: 938, endPoint y: 583, distance: 34.7
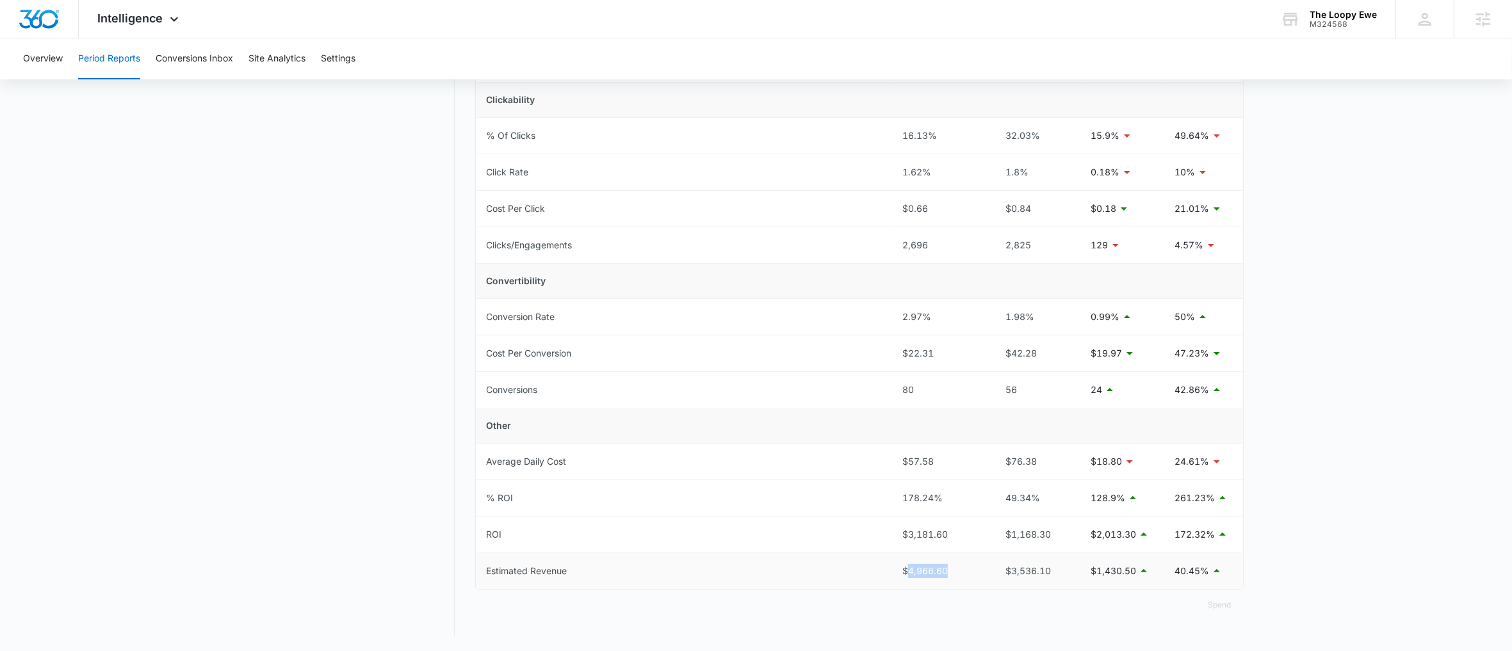
click at [938, 583] on td "$4,966.60" at bounding box center [939, 571] width 94 height 36
click at [931, 575] on div "$4,966.60" at bounding box center [939, 571] width 74 height 14
click at [1364, 461] on main "Period Reports Overall Organic & Content Marketing Ads Social Direct & Other Ch…" at bounding box center [756, 240] width 1512 height 822
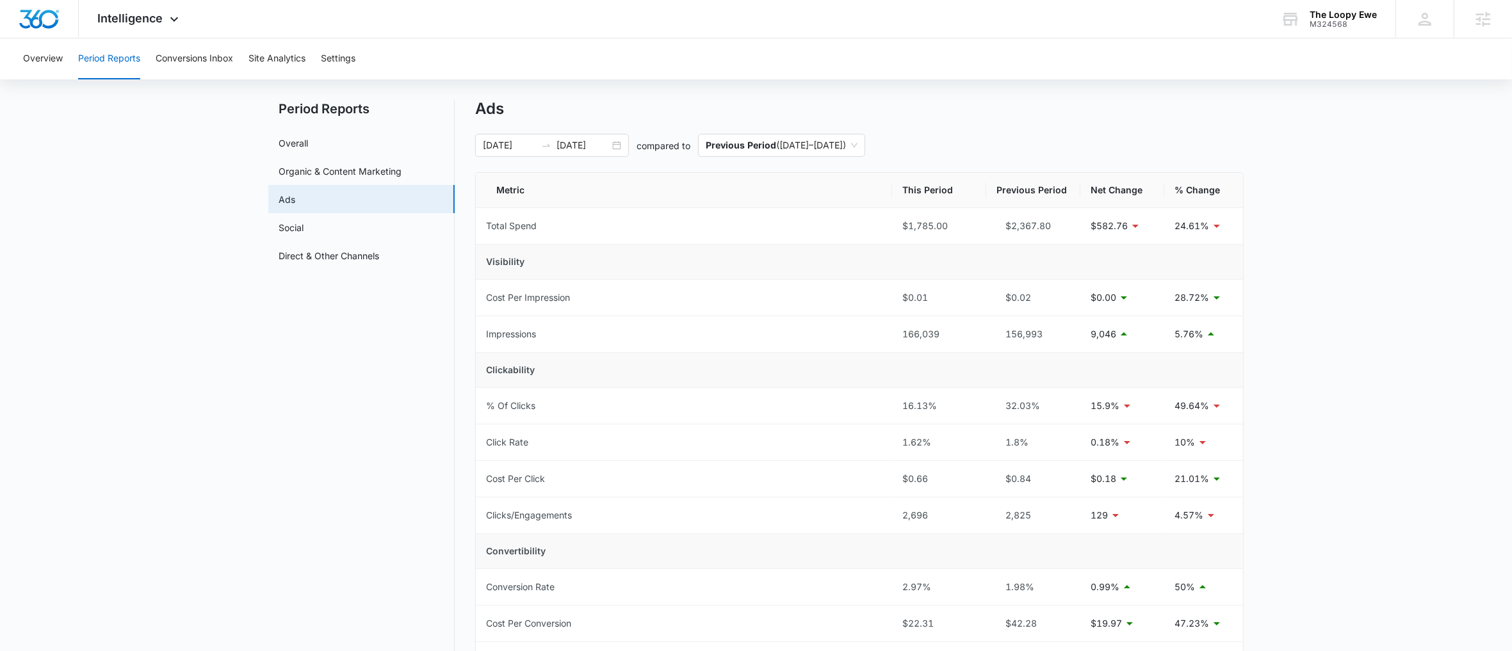
scroll to position [0, 0]
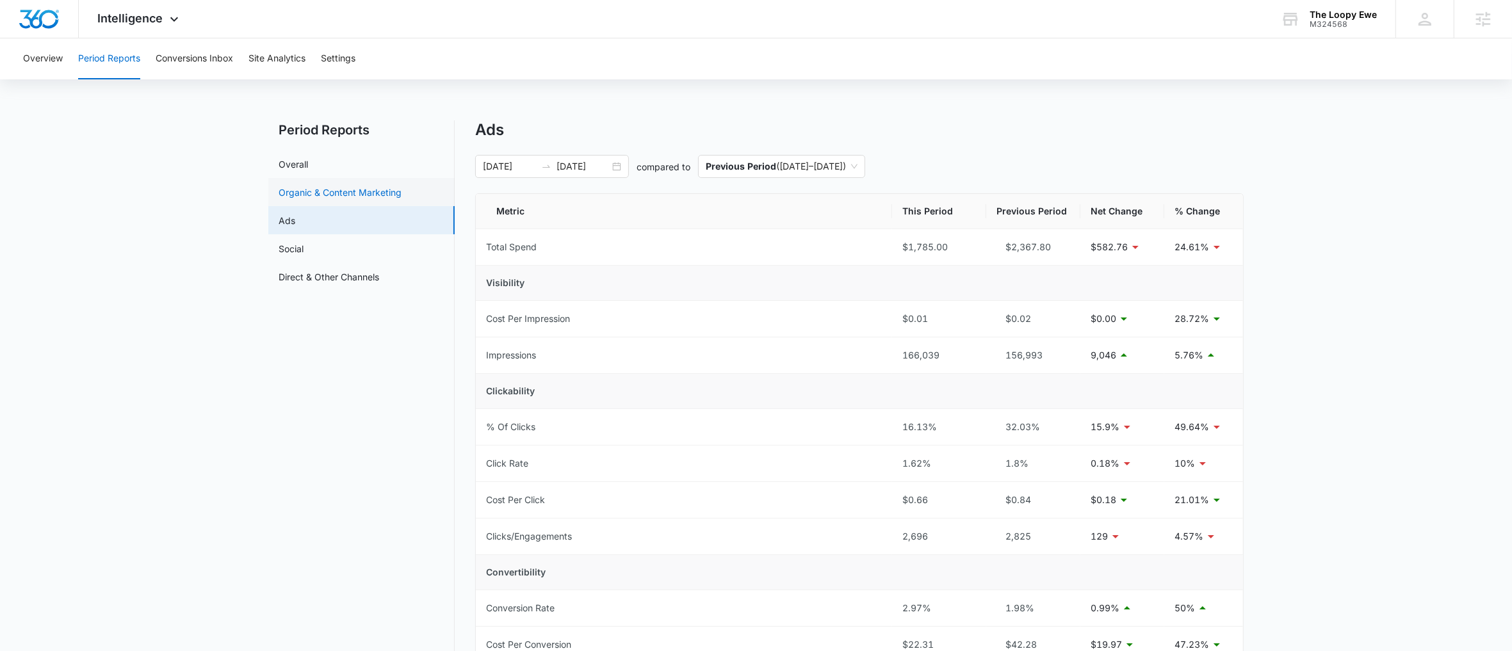
click at [332, 197] on link "Organic & Content Marketing" at bounding box center [340, 192] width 123 height 13
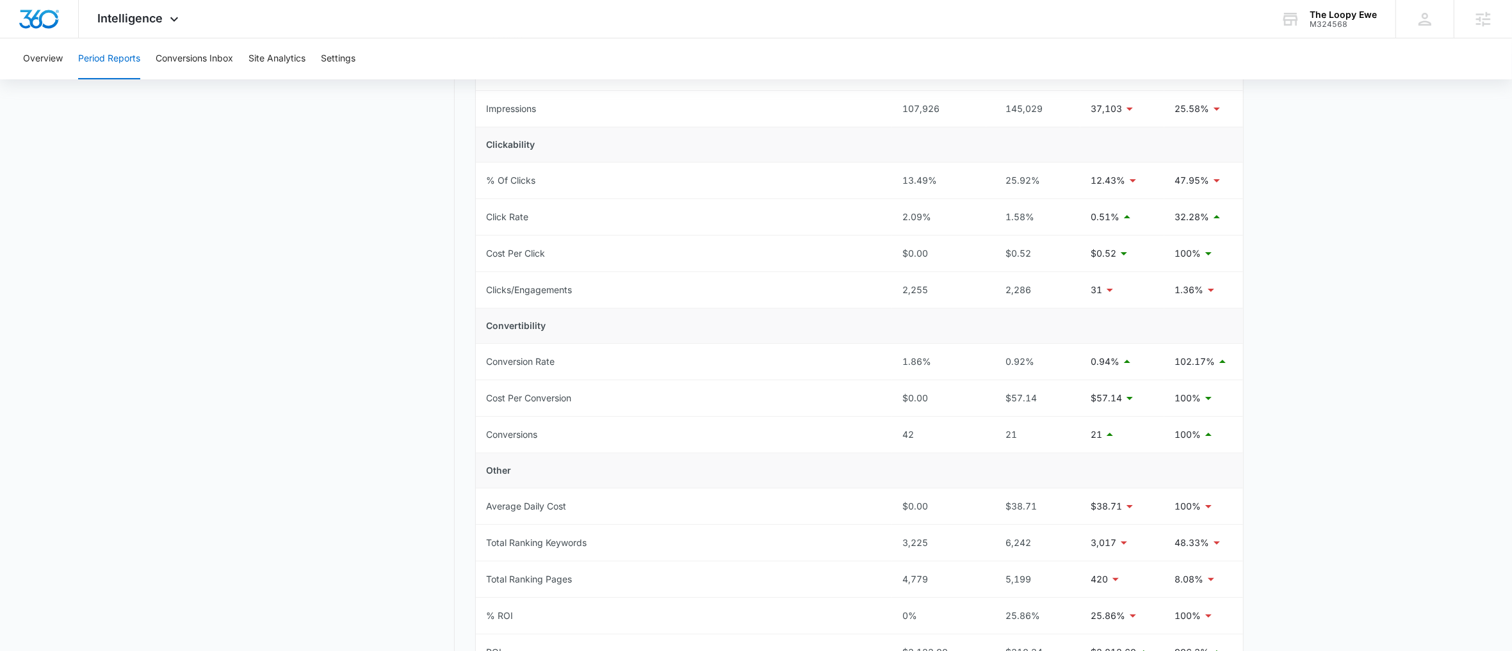
scroll to position [235, 0]
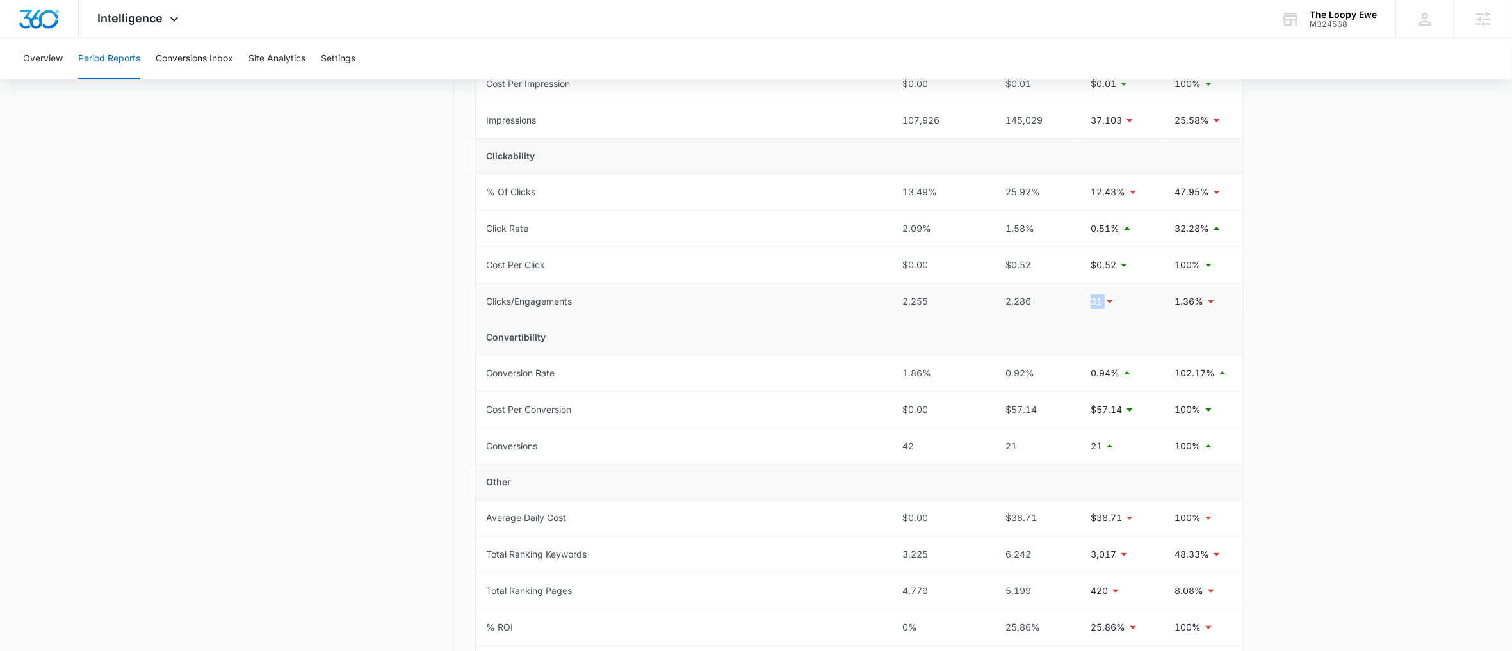
click at [1118, 296] on div "31" at bounding box center [1122, 301] width 63 height 15
click at [918, 373] on div "1.86%" at bounding box center [939, 373] width 74 height 14
click at [902, 451] on div "42" at bounding box center [939, 446] width 74 height 14
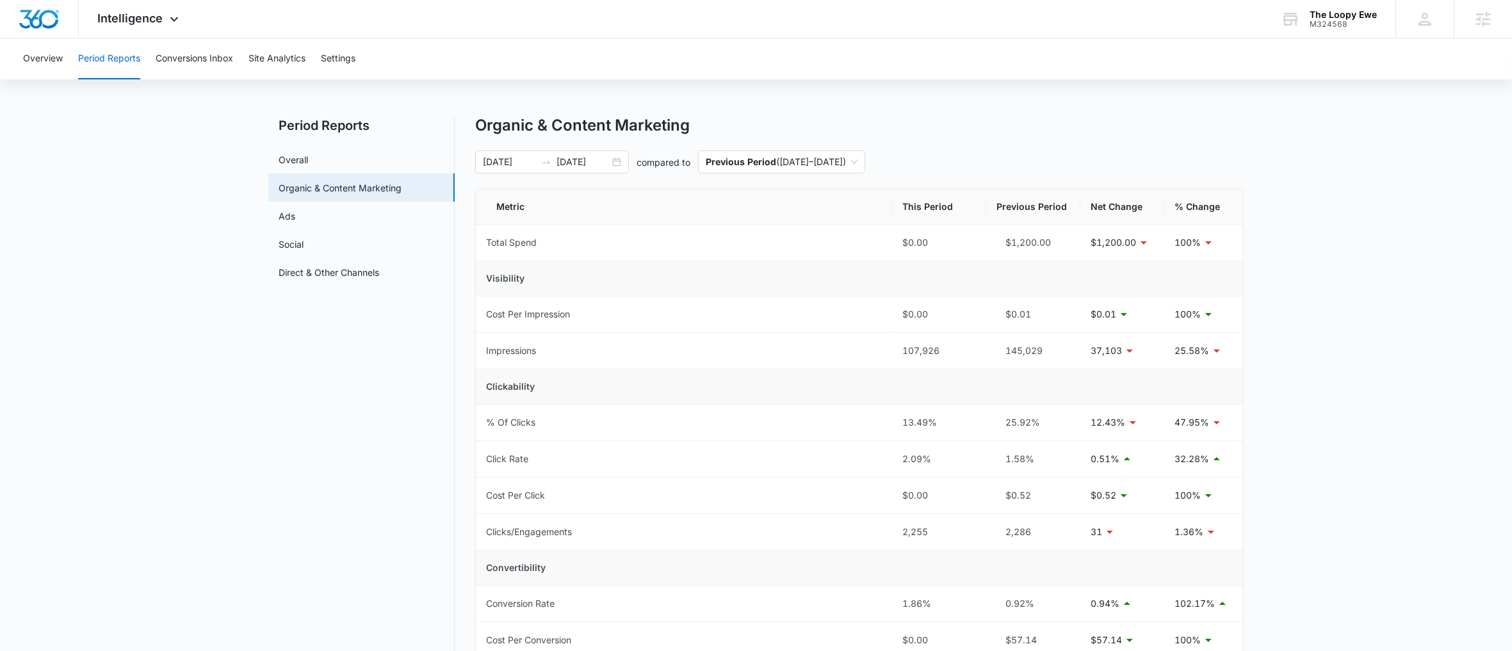
scroll to position [0, 0]
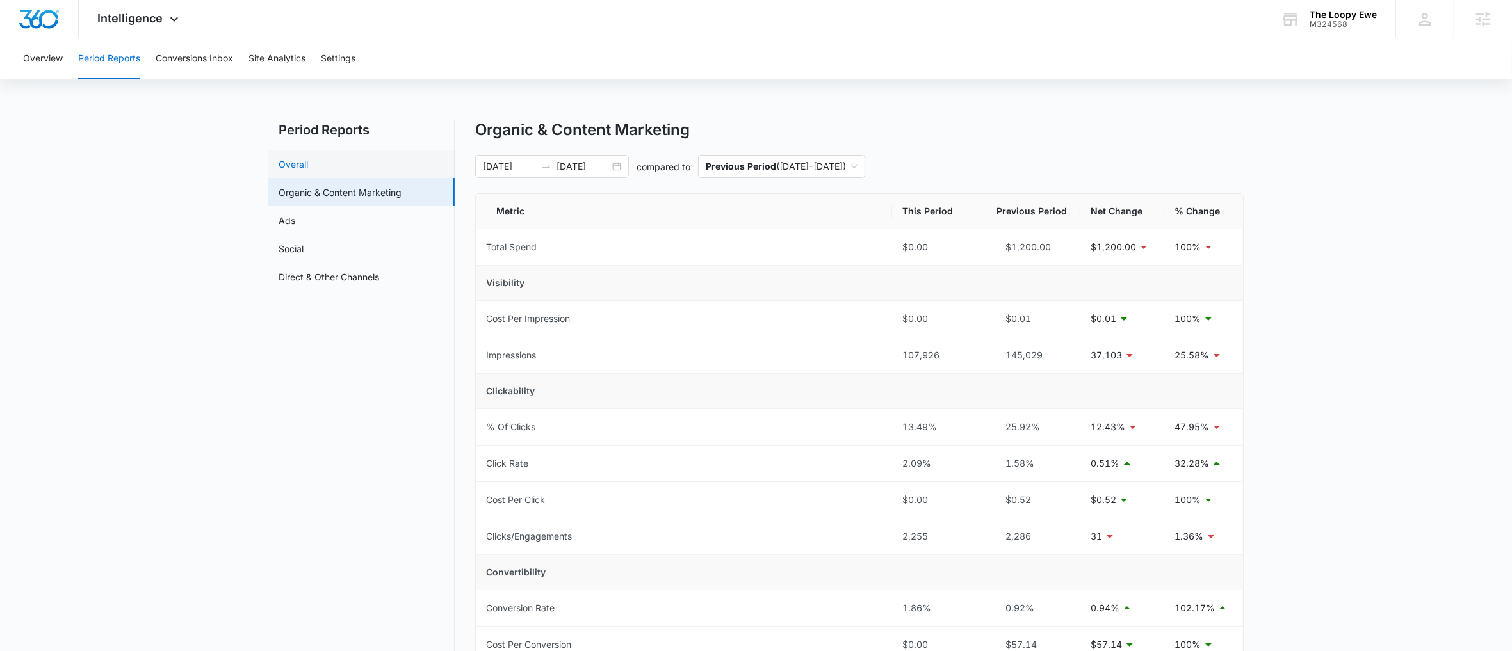
click at [308, 169] on link "Overall" at bounding box center [293, 164] width 29 height 13
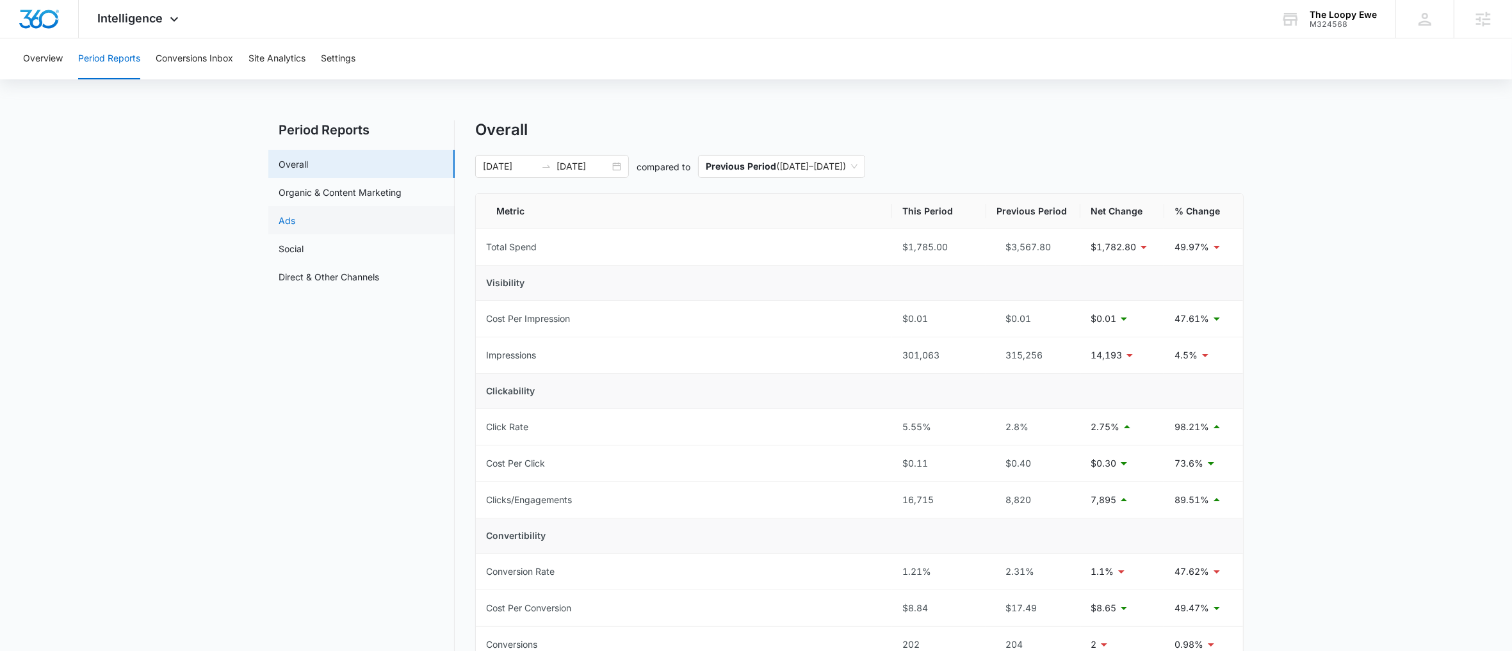
click at [294, 221] on link "Ads" at bounding box center [287, 220] width 17 height 13
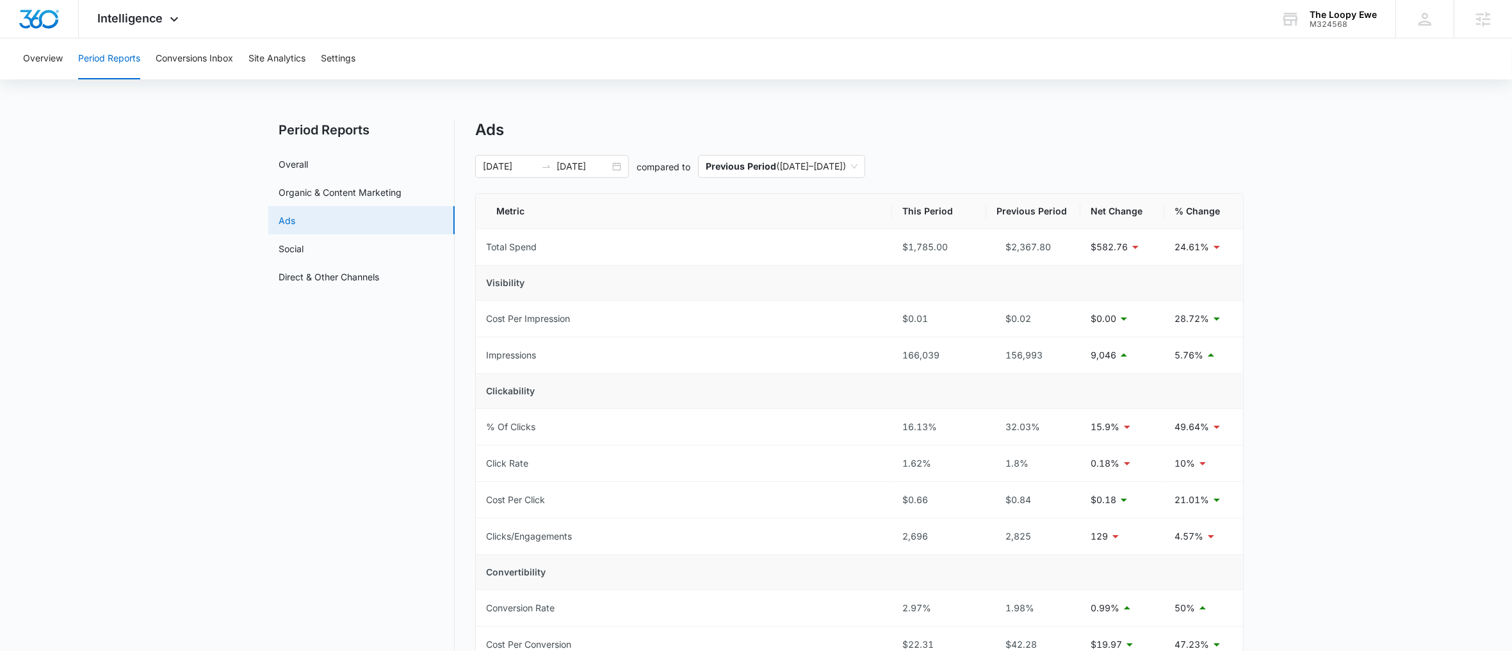
click at [267, 215] on main "Period Reports Overall Organic & Content Marketing Ads Social Direct & Other Ch…" at bounding box center [756, 531] width 1512 height 822
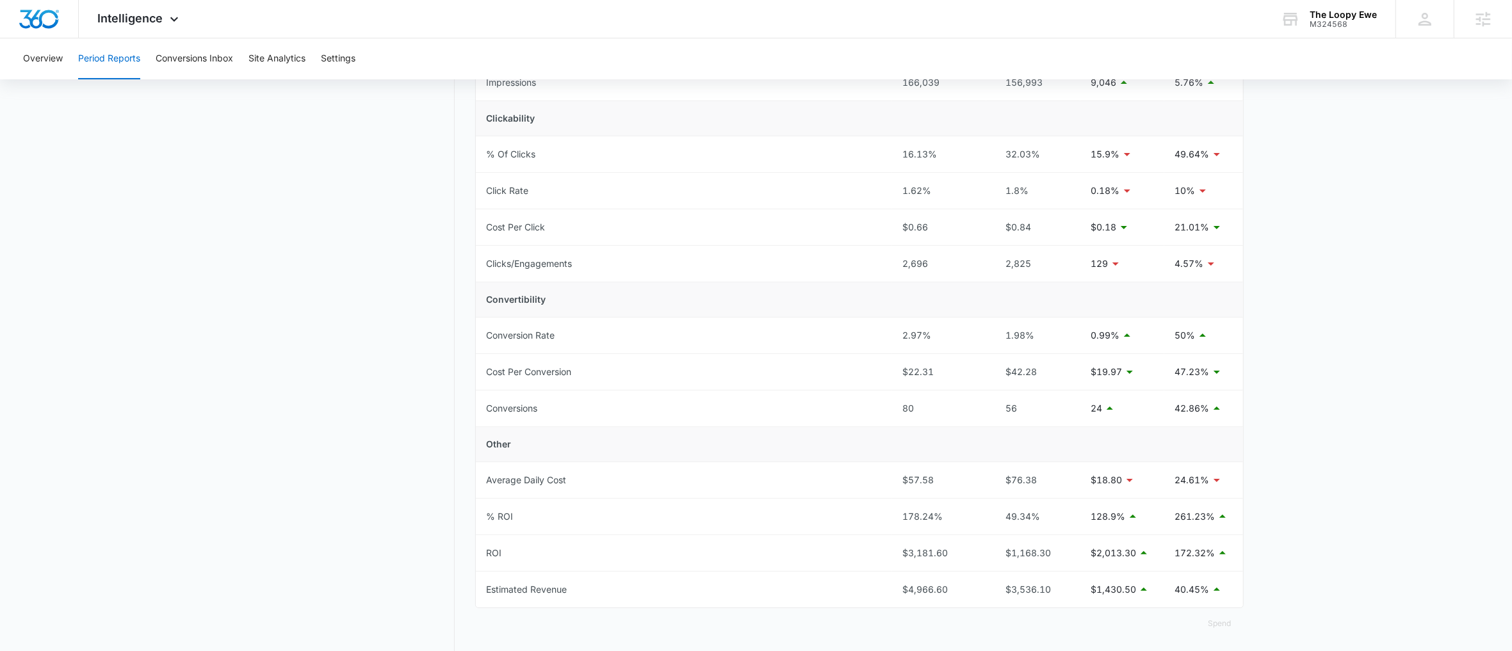
scroll to position [295, 0]
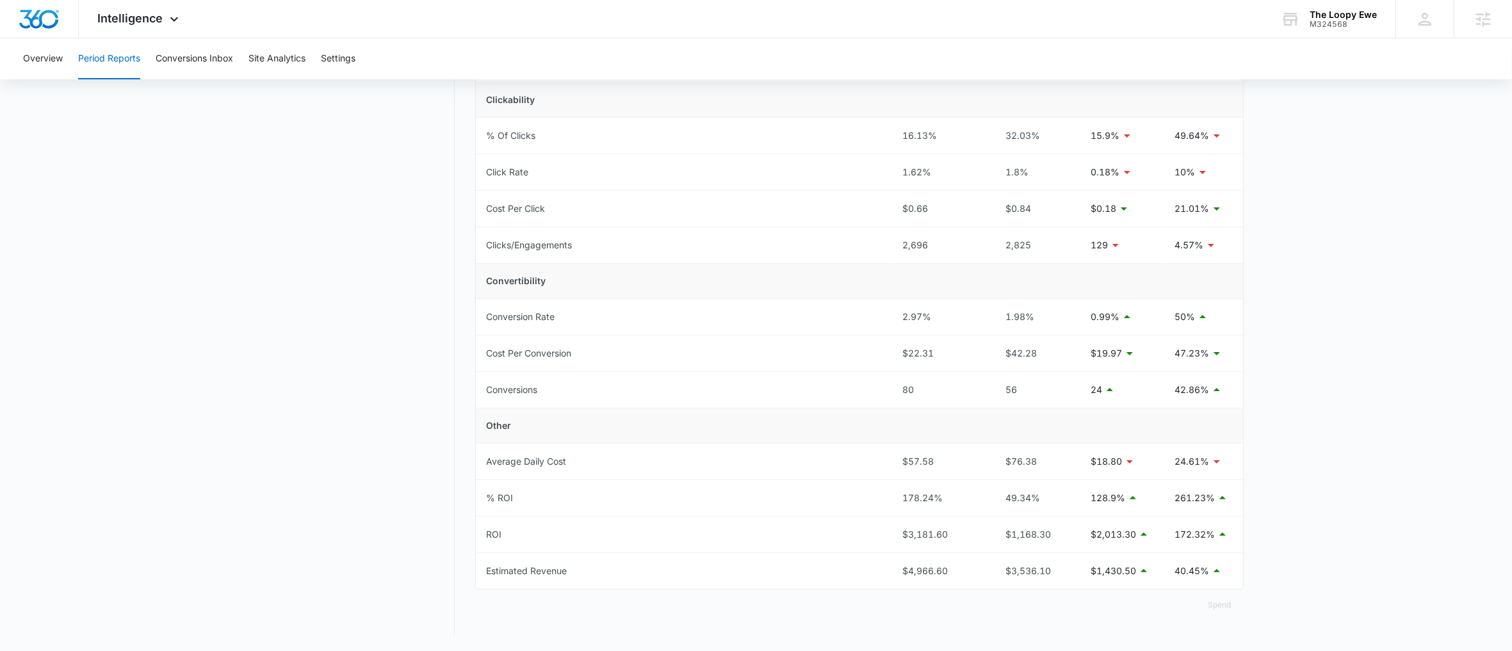
click at [360, 424] on nav "Period Reports Overall Organic & Content Marketing Ads Social Direct & Other Ch…" at bounding box center [361, 232] width 186 height 807
